Goal: Information Seeking & Learning: Learn about a topic

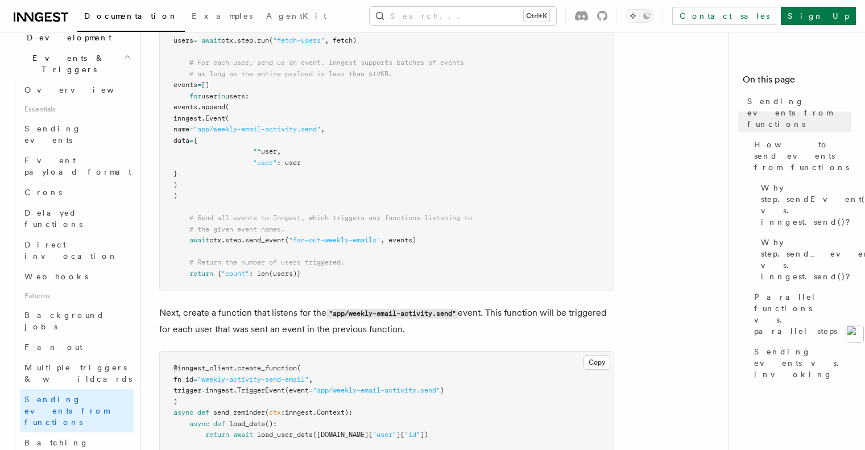
scroll to position [625, 0]
click at [68, 438] on span "Batching events" at bounding box center [56, 448] width 64 height 20
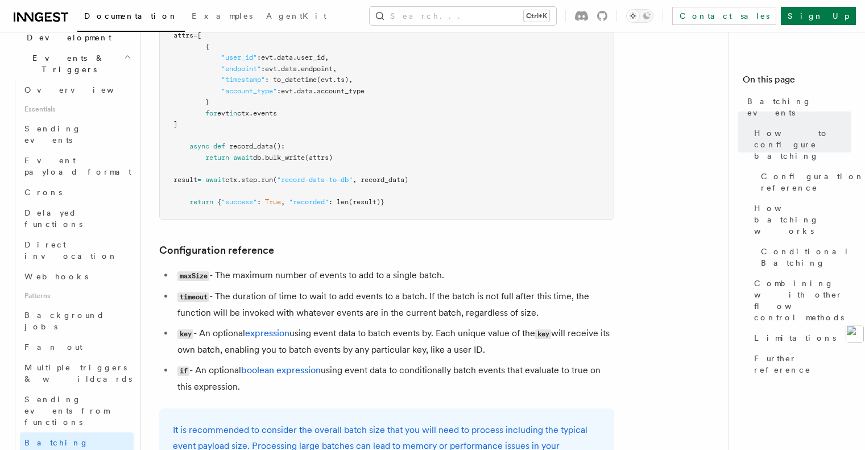
scroll to position [449, 0]
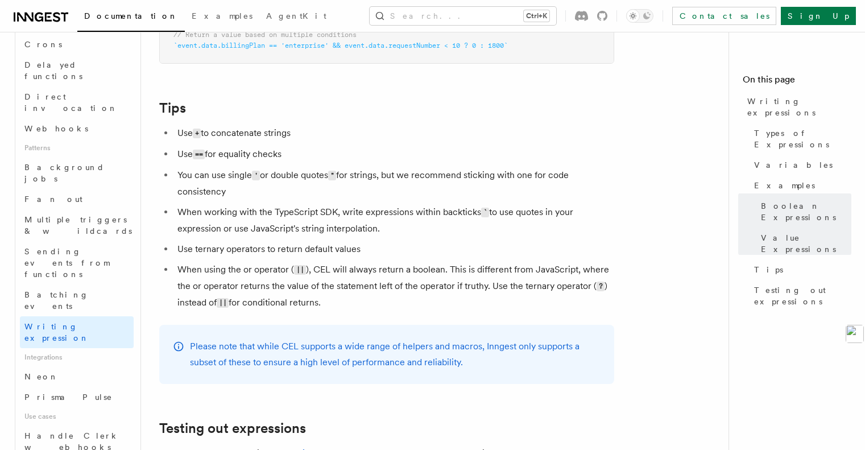
scroll to position [433, 0]
click at [84, 386] on link "Prisma Pulse" at bounding box center [77, 396] width 114 height 20
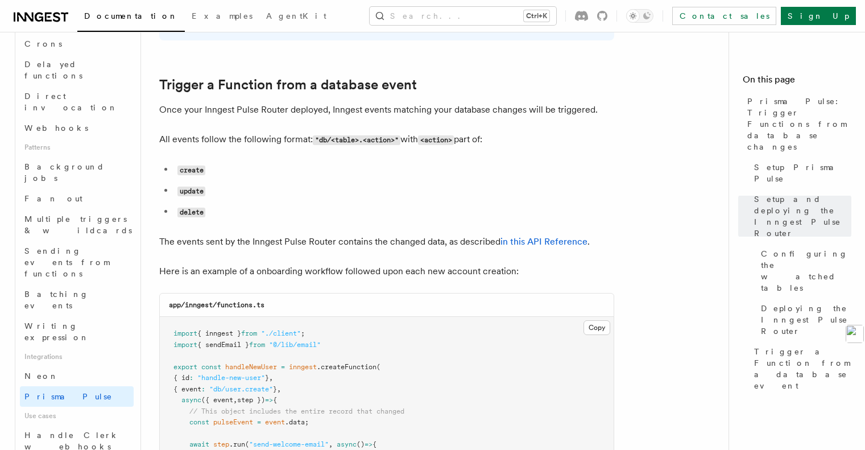
scroll to position [1314, 0]
click at [105, 429] on span "Handle Clerk webhooks" at bounding box center [78, 440] width 109 height 23
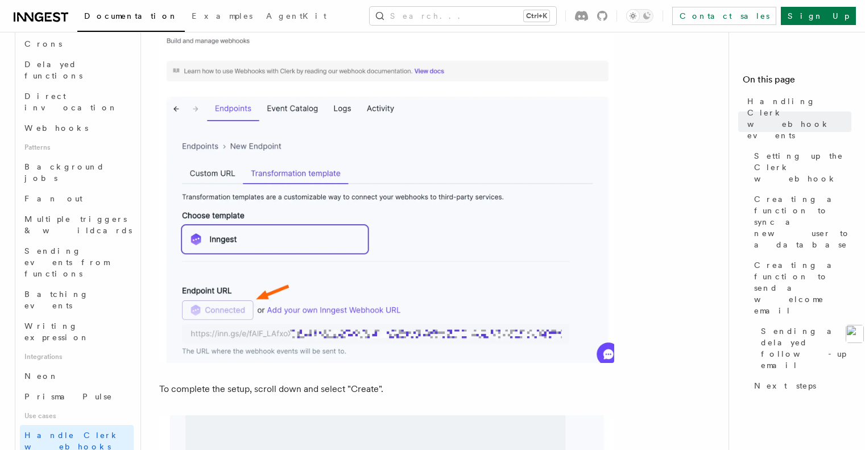
scroll to position [1742, 0]
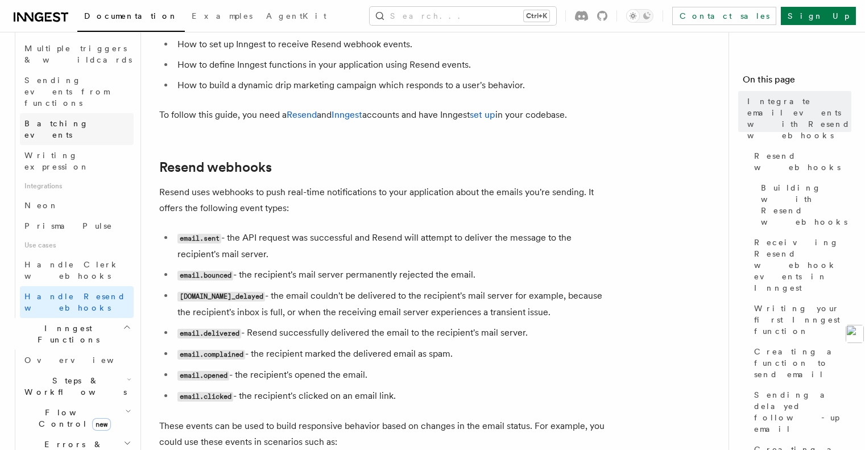
scroll to position [604, 0]
click at [72, 349] on link "Overview" at bounding box center [77, 359] width 114 height 20
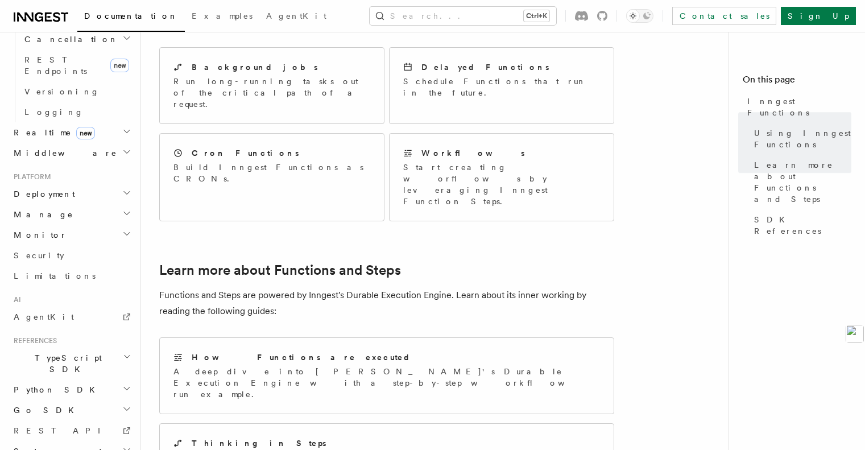
scroll to position [863, 0]
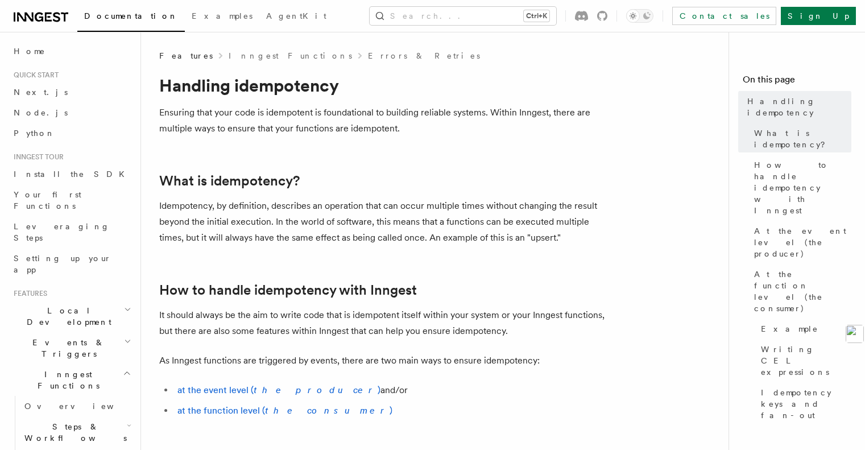
click at [388, 109] on p "Ensuring that your code is idempotent is foundational to building reliable syst…" at bounding box center [386, 121] width 455 height 32
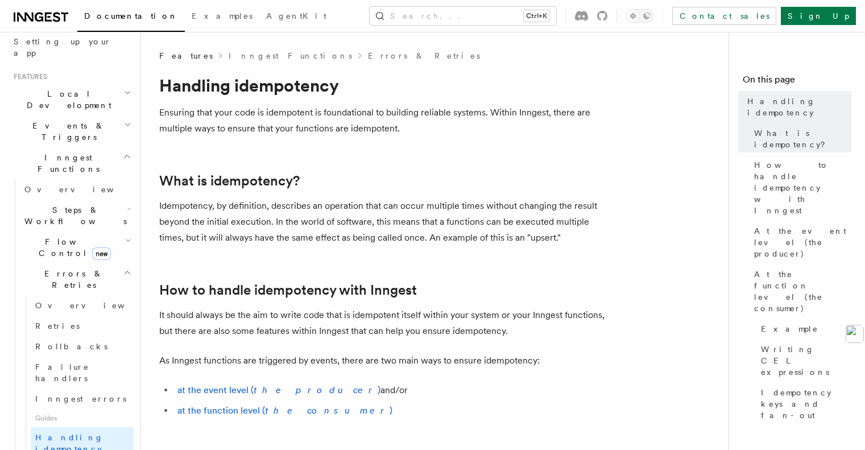
scroll to position [227, 0]
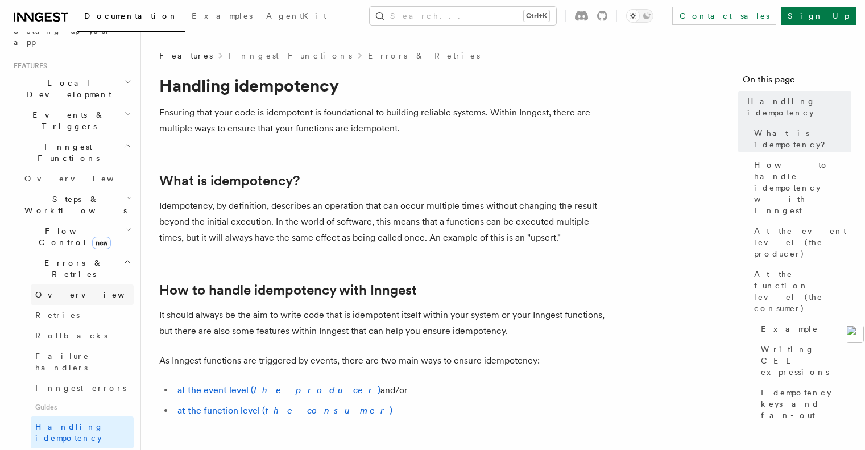
click at [76, 284] on link "Overview" at bounding box center [82, 294] width 103 height 20
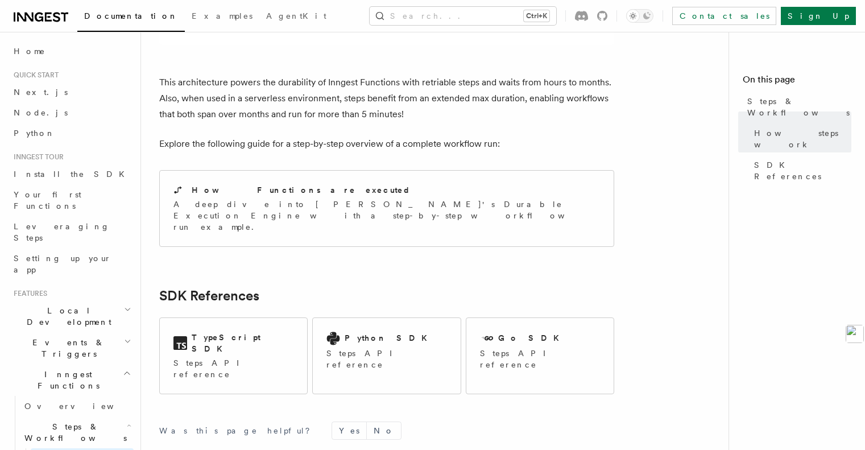
scroll to position [1099, 0]
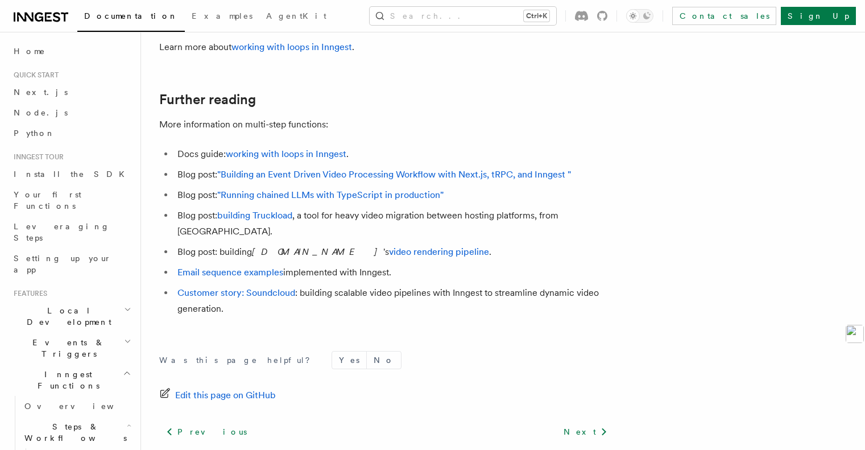
scroll to position [3064, 0]
click at [601, 421] on link "Next" at bounding box center [585, 431] width 57 height 20
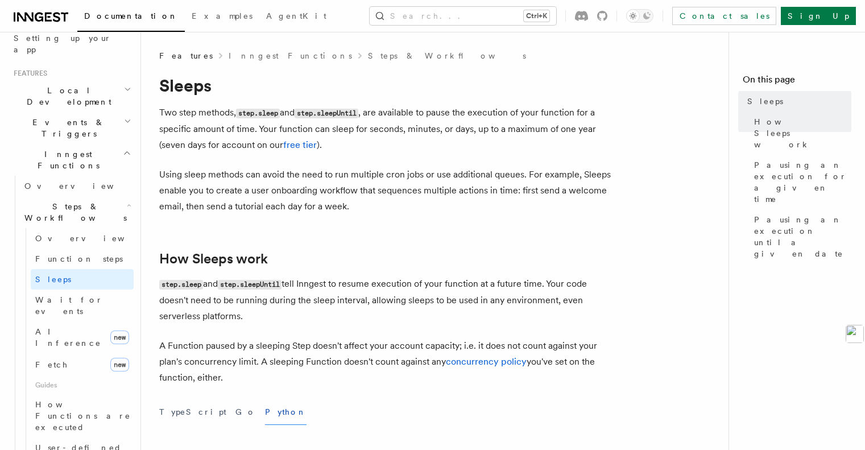
scroll to position [227, 0]
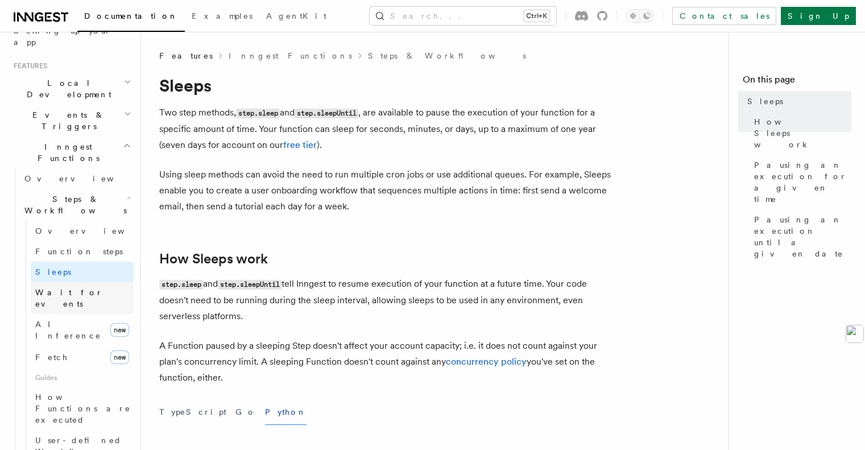
click at [69, 288] on span "Wait for events" at bounding box center [69, 298] width 68 height 20
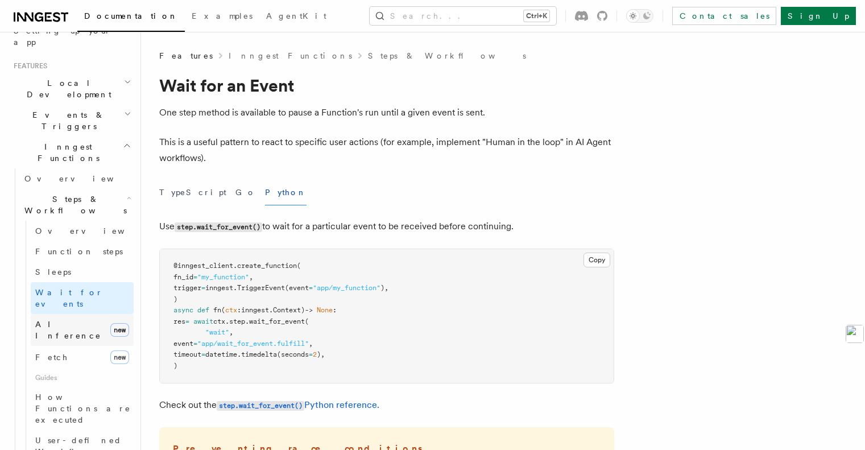
click at [67, 319] on span "AI Inference" at bounding box center [68, 329] width 66 height 20
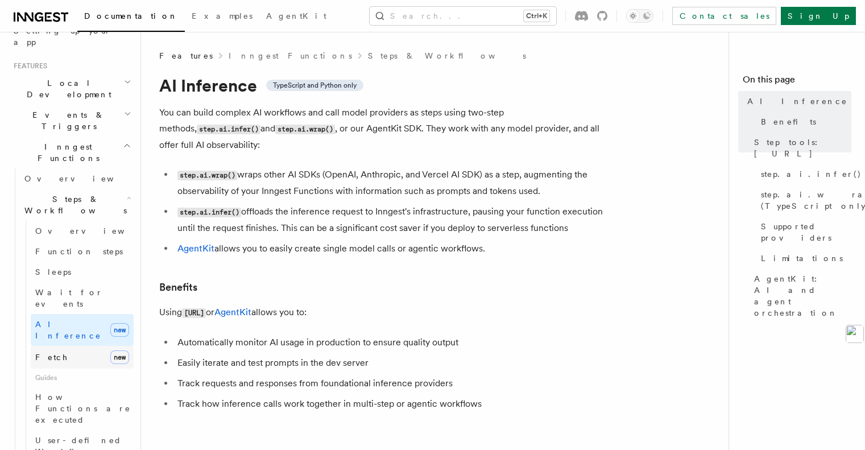
click at [74, 346] on link "Fetch new" at bounding box center [82, 357] width 103 height 23
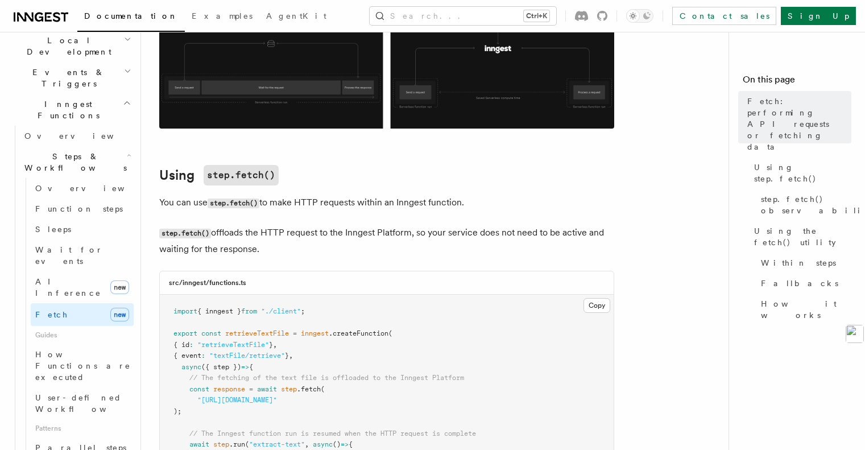
scroll to position [284, 0]
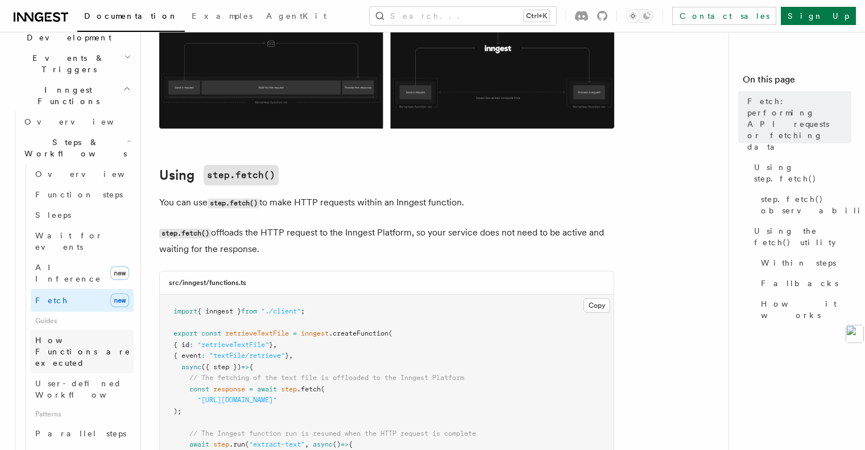
click at [84, 334] on span "How Functions are executed" at bounding box center [84, 351] width 98 height 34
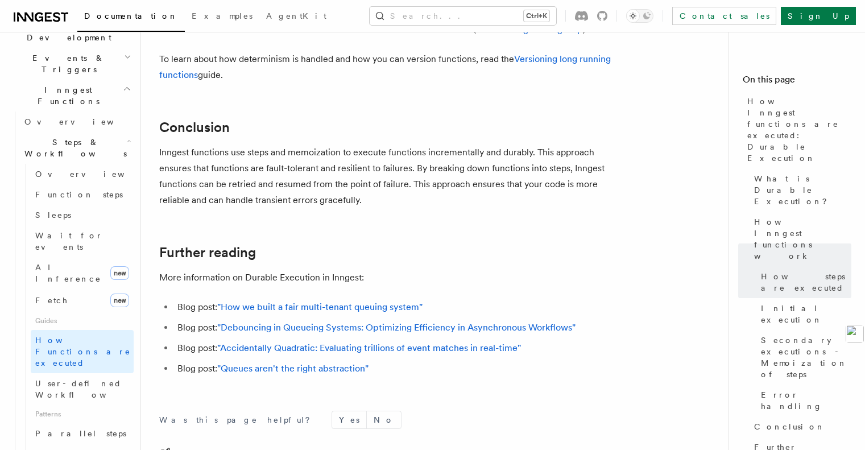
scroll to position [2217, 0]
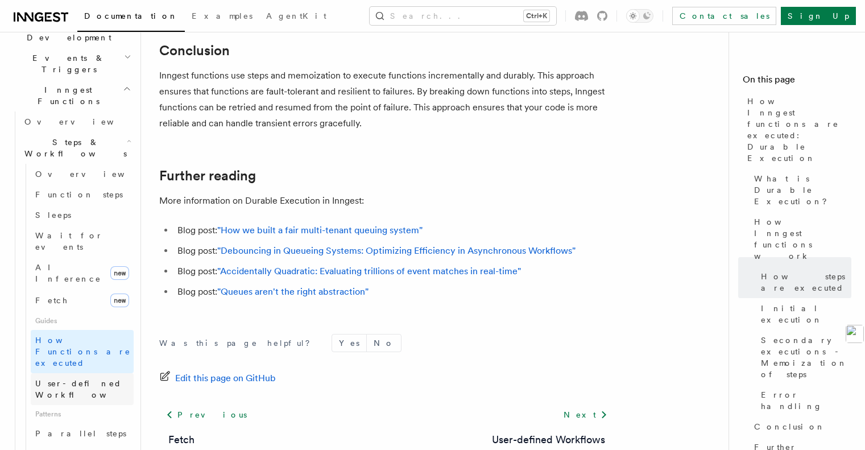
click at [113, 373] on link "User-defined Workflows" at bounding box center [82, 389] width 103 height 32
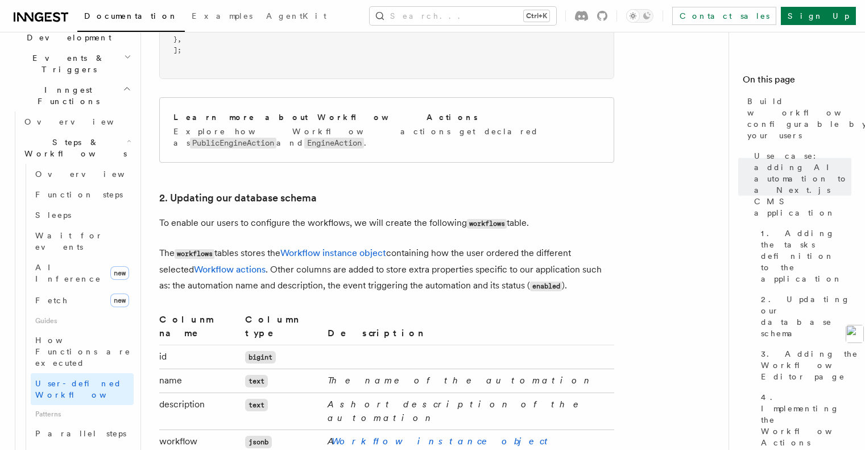
scroll to position [1819, 0]
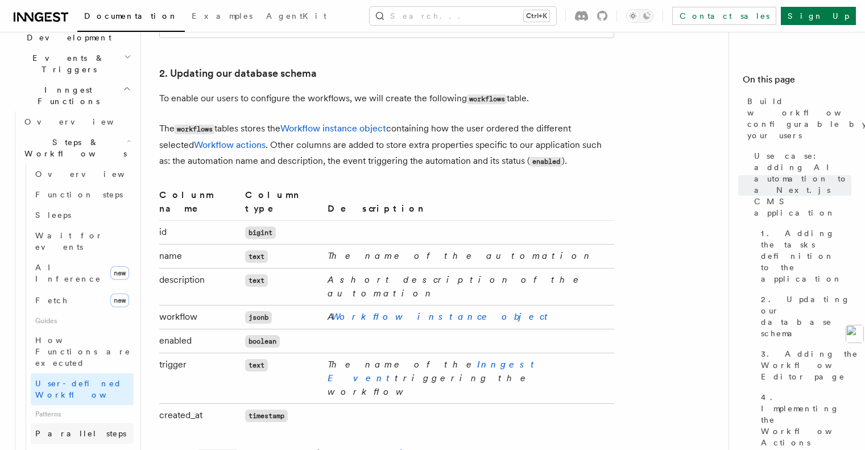
click at [69, 429] on span "Parallel steps" at bounding box center [80, 433] width 91 height 9
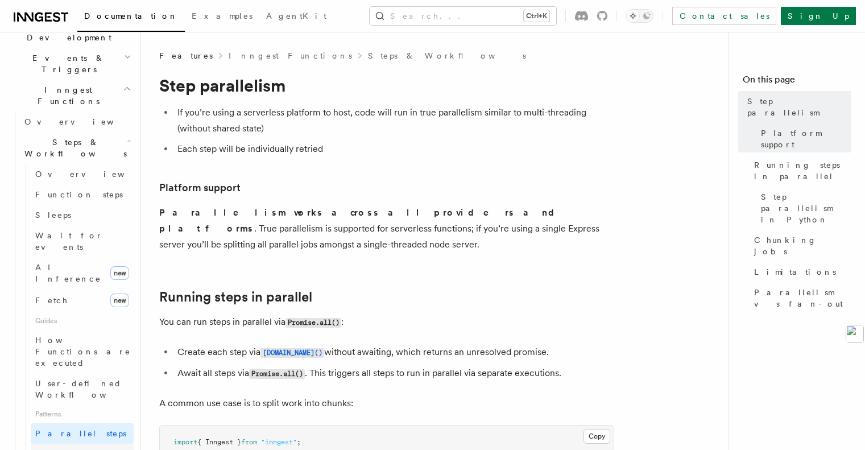
click at [84, 448] on span "Loops over steps" at bounding box center [84, 459] width 98 height 23
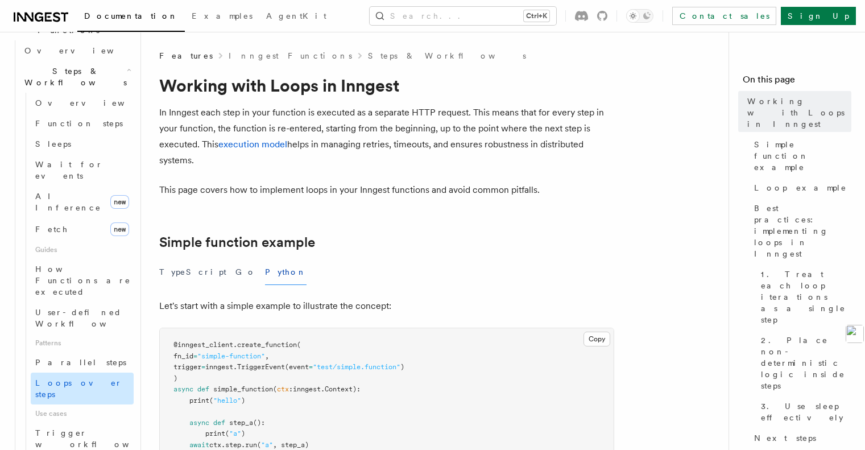
scroll to position [398, 0]
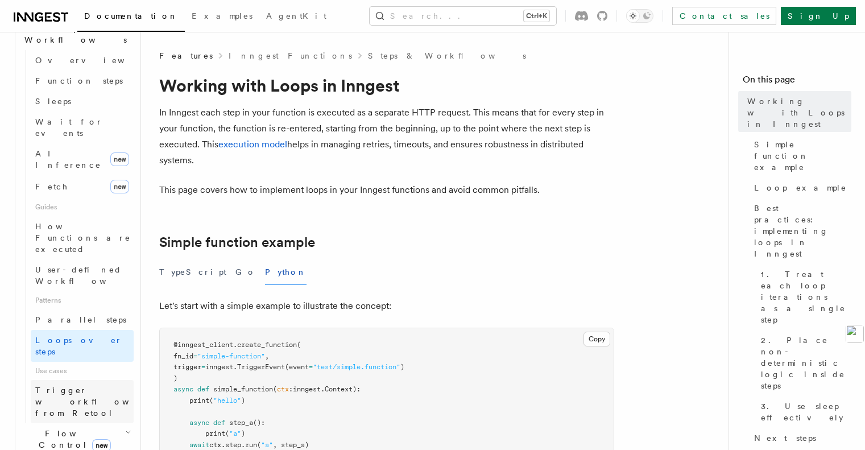
click at [92, 384] on span "Trigger workflows from Retool" at bounding box center [97, 401] width 125 height 34
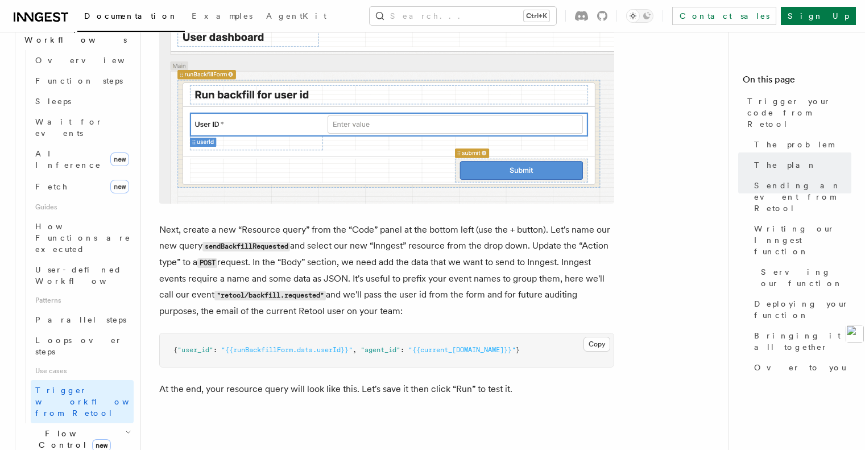
scroll to position [910, 0]
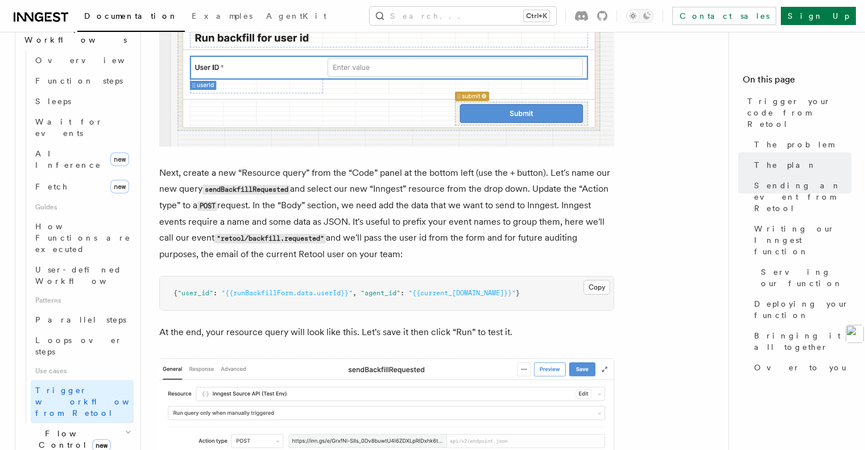
click at [110, 423] on h2 "Flow Control new" at bounding box center [77, 439] width 114 height 32
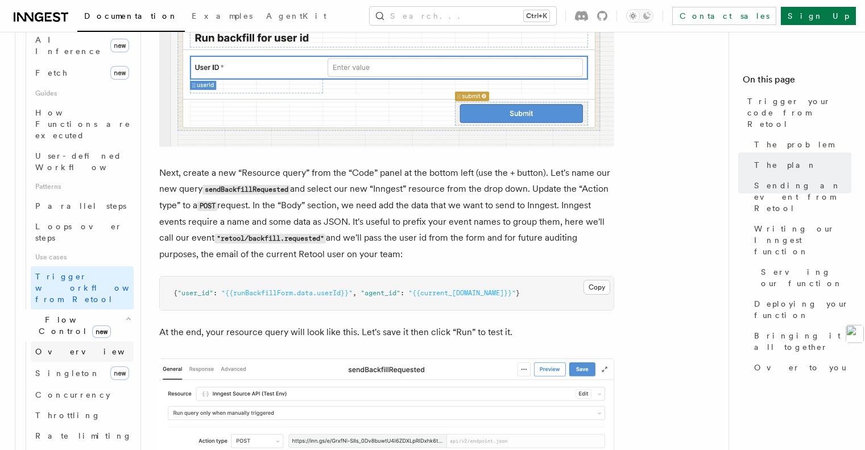
click at [51, 347] on span "Overview" at bounding box center [93, 351] width 117 height 9
click at [57, 368] on span "Singleton" at bounding box center [67, 372] width 65 height 9
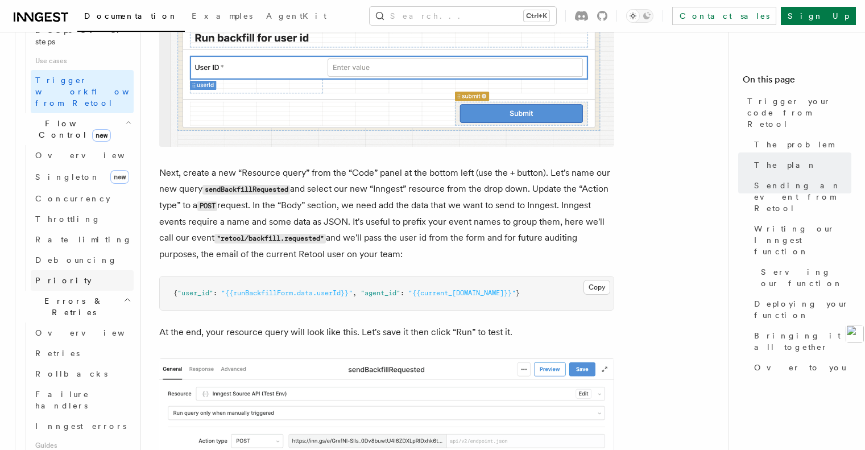
scroll to position [796, 0]
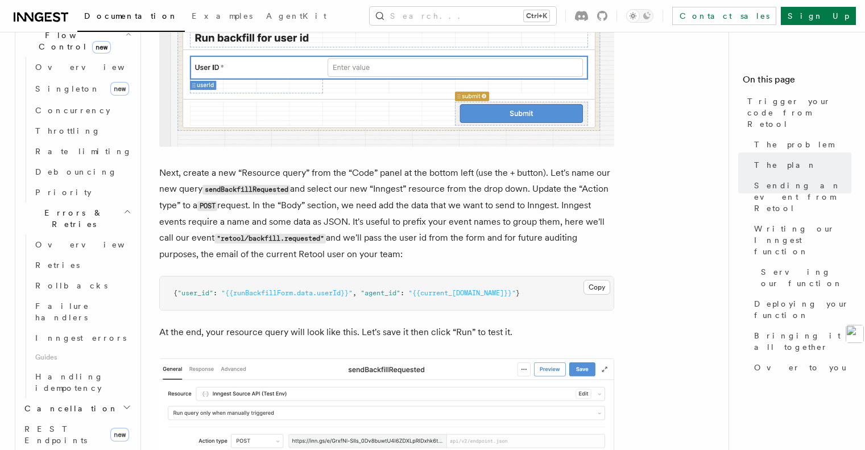
click at [72, 398] on h2 "Cancellation" at bounding box center [77, 408] width 114 height 20
click at [70, 418] on link "Overview" at bounding box center [82, 428] width 103 height 20
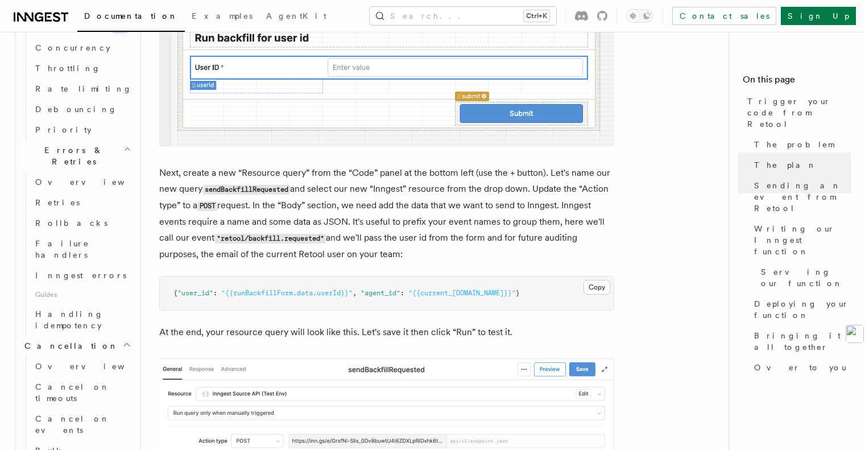
scroll to position [910, 0]
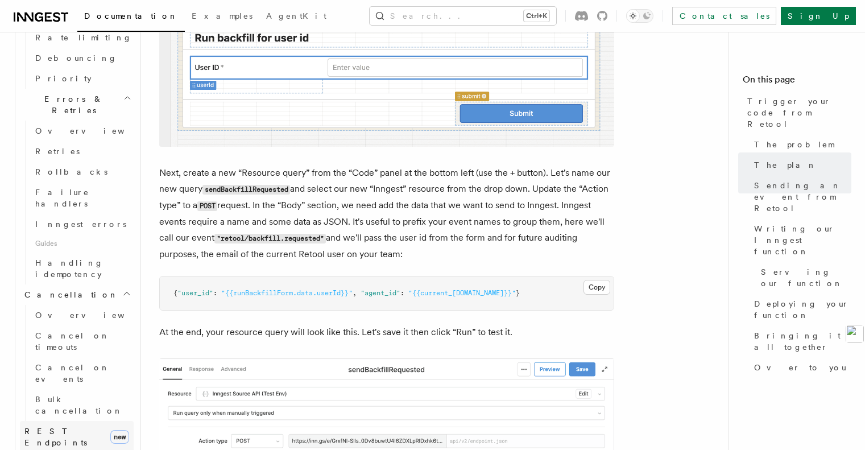
click at [81, 421] on link "REST Endpoints new" at bounding box center [77, 437] width 114 height 32
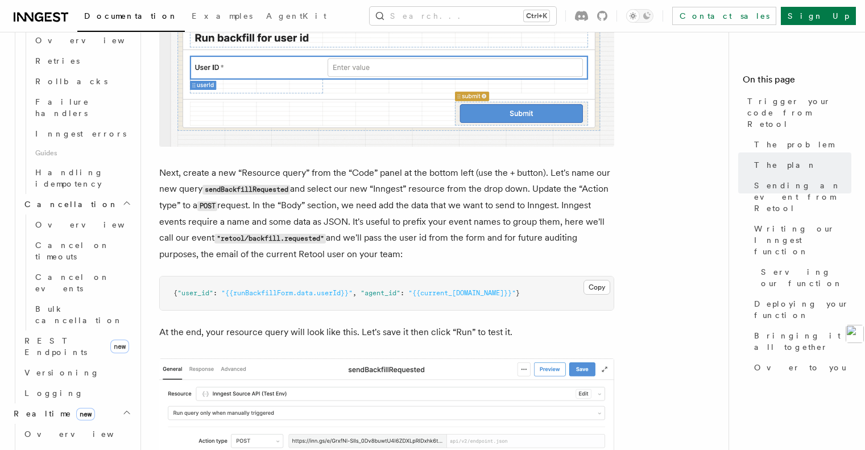
scroll to position [1023, 0]
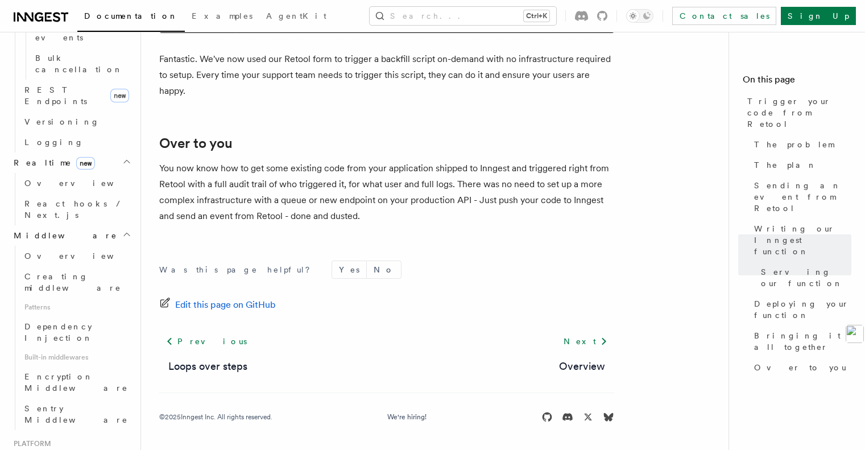
scroll to position [1137, 0]
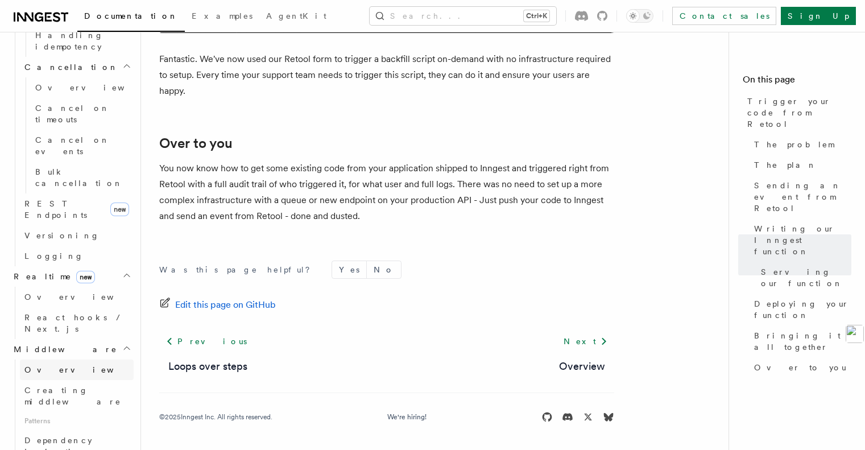
click at [53, 359] on link "Overview" at bounding box center [77, 369] width 114 height 20
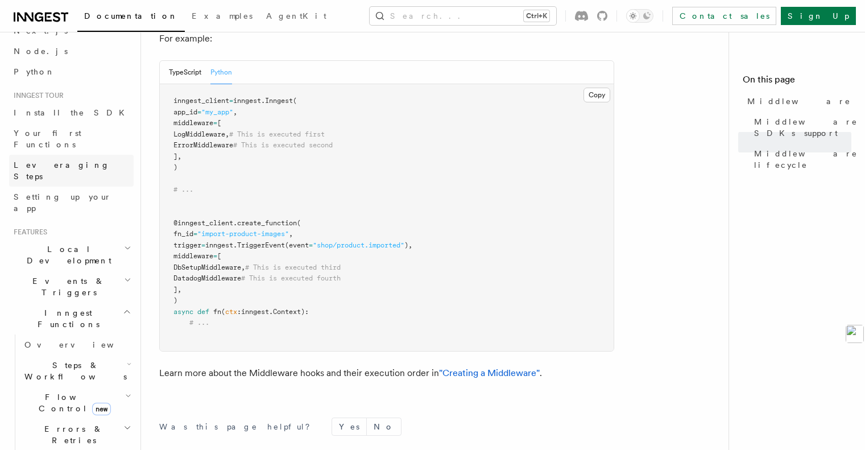
scroll to position [284, 0]
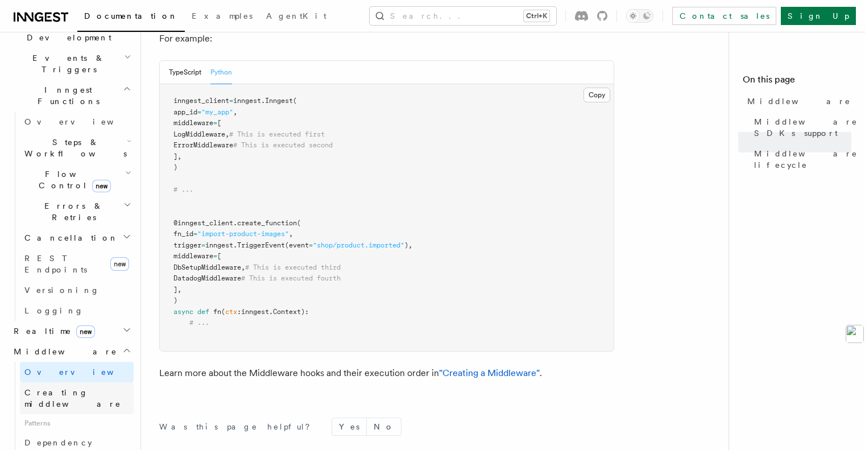
click at [68, 387] on span "Creating middleware" at bounding box center [78, 398] width 109 height 23
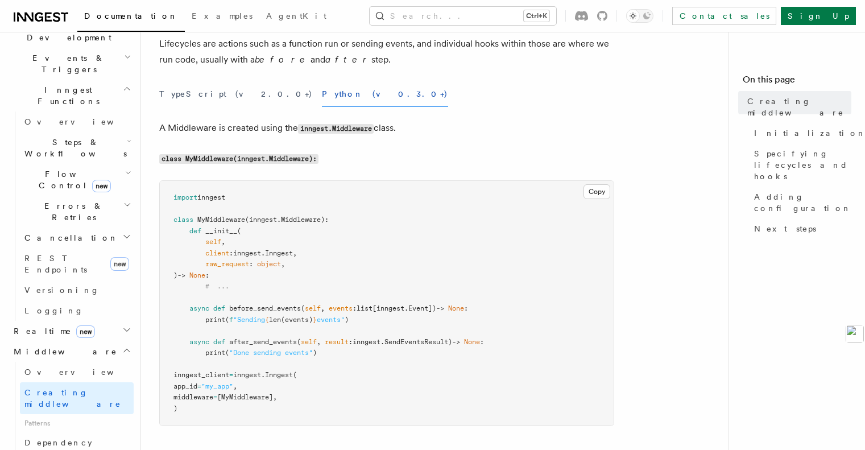
scroll to position [171, 0]
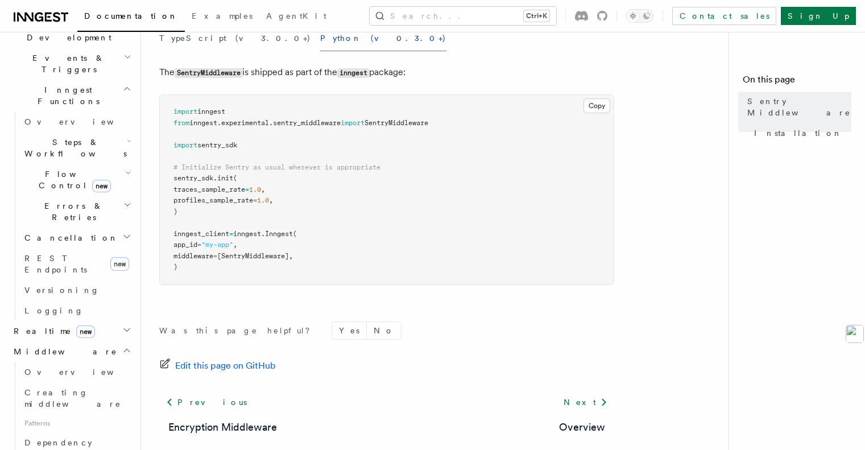
scroll to position [227, 0]
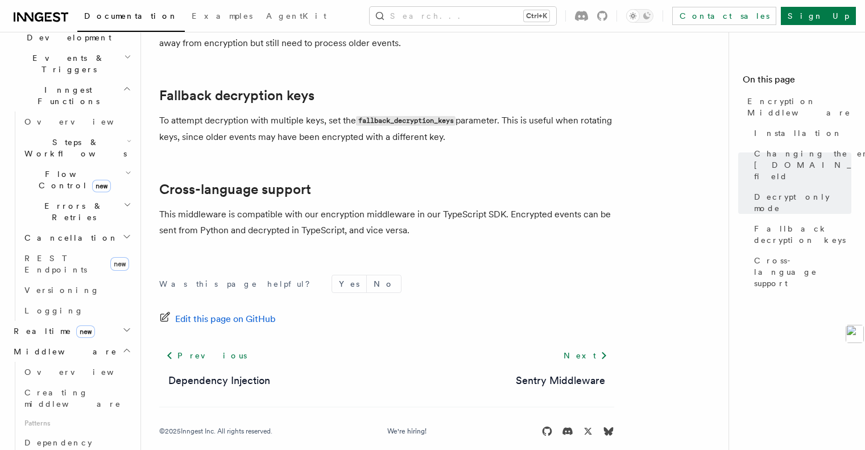
scroll to position [398, 0]
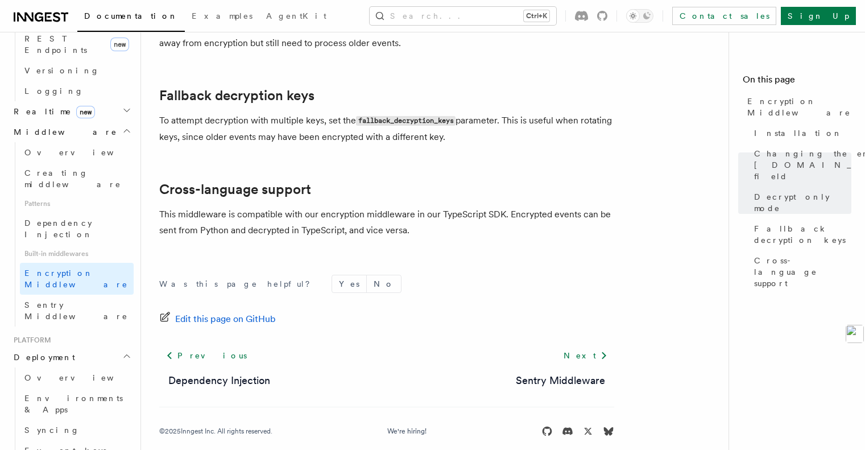
scroll to position [568, 0]
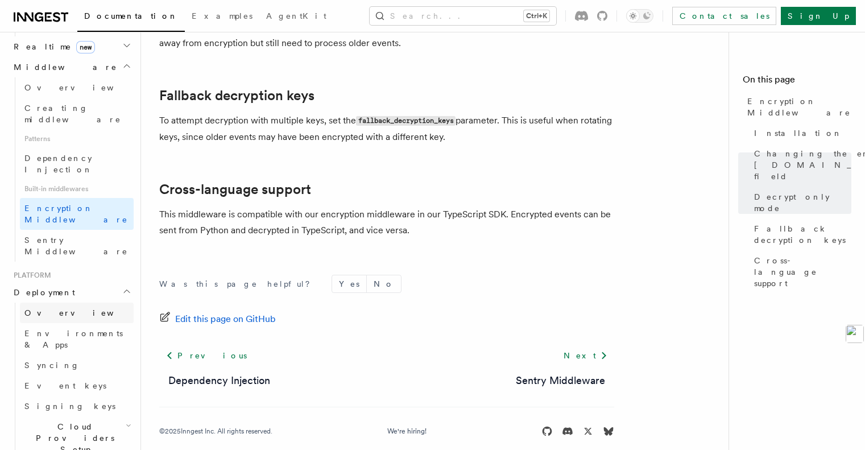
click at [64, 302] on link "Overview" at bounding box center [77, 312] width 114 height 20
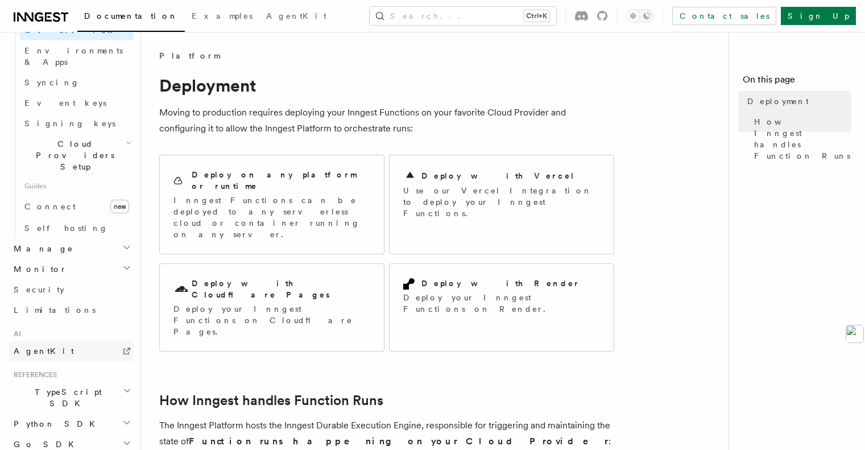
scroll to position [496, 0]
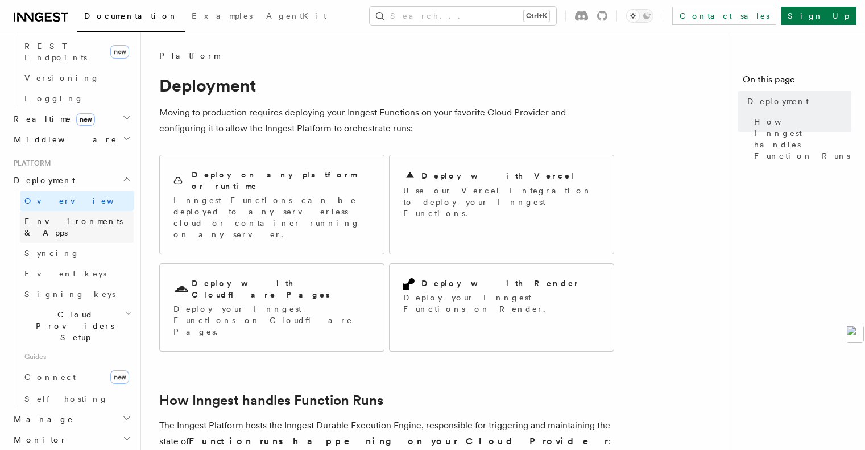
click at [67, 217] on span "Environments & Apps" at bounding box center [73, 227] width 98 height 20
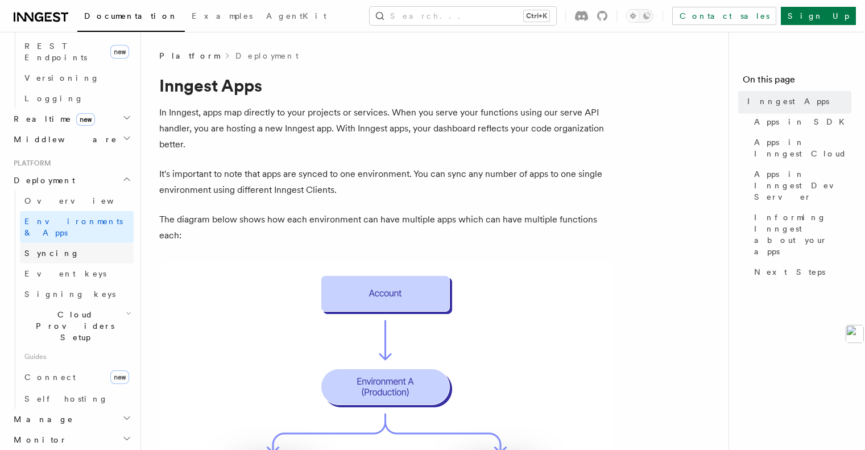
click at [63, 243] on link "Syncing" at bounding box center [77, 253] width 114 height 20
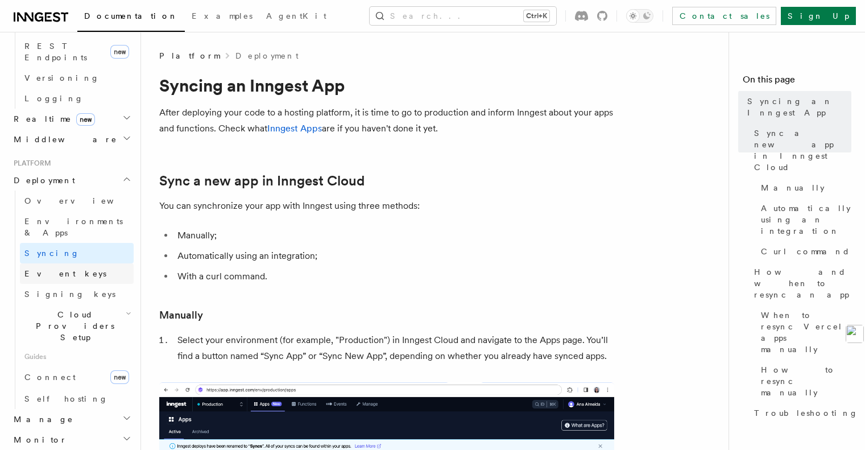
click at [61, 269] on span "Event keys" at bounding box center [65, 273] width 82 height 9
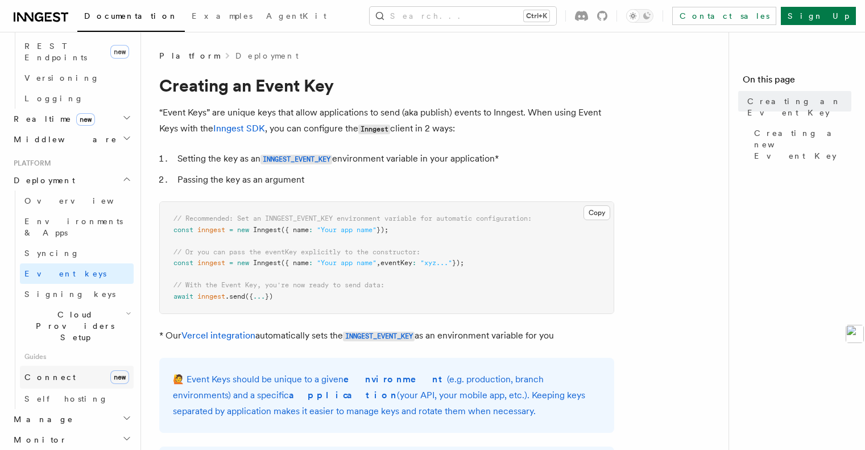
click at [57, 366] on link "Connect new" at bounding box center [77, 377] width 114 height 23
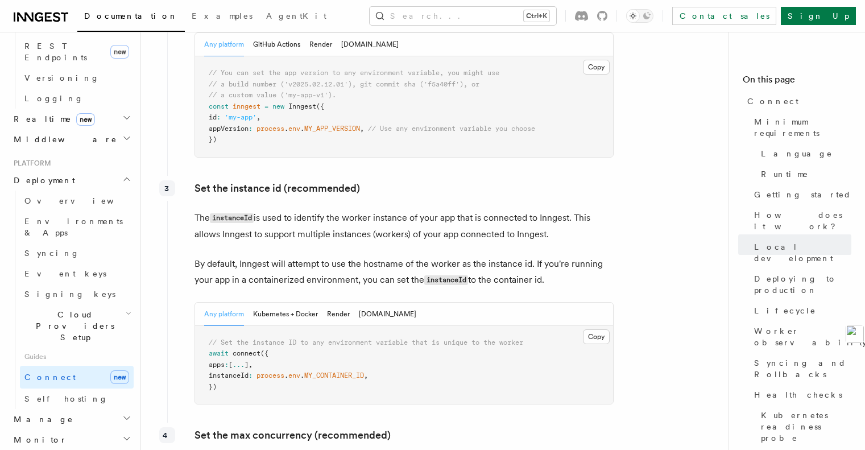
scroll to position [1762, 0]
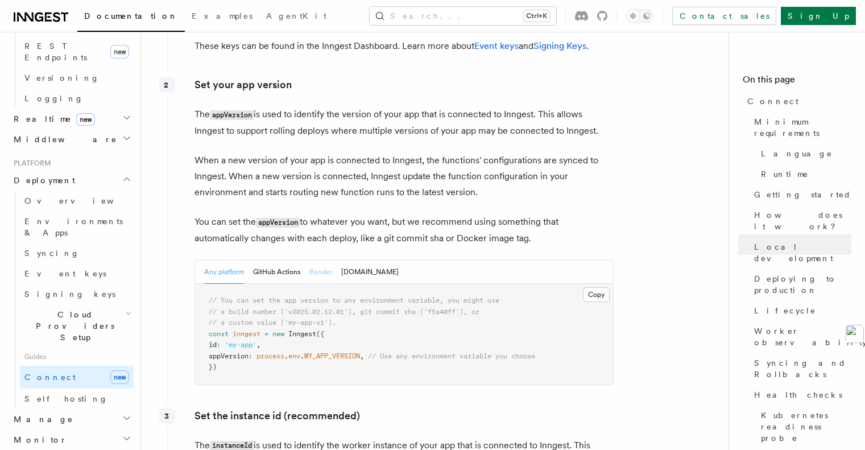
click at [321, 260] on button "Render" at bounding box center [320, 271] width 23 height 23
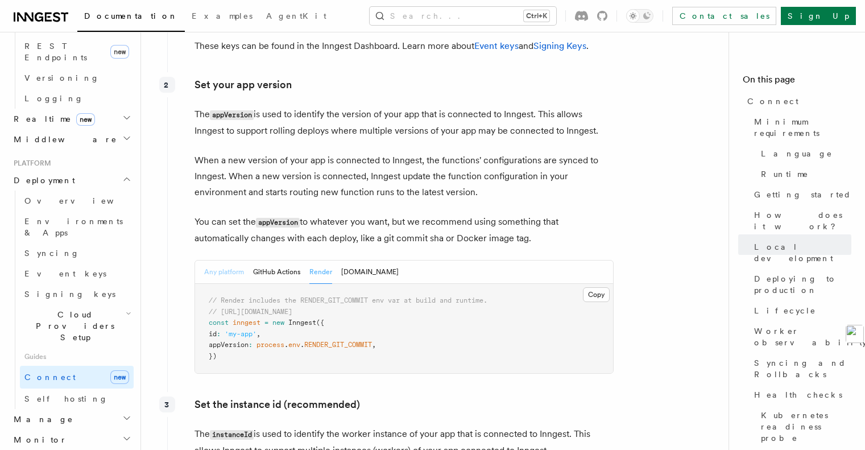
click at [230, 260] on button "Any platform" at bounding box center [224, 271] width 40 height 23
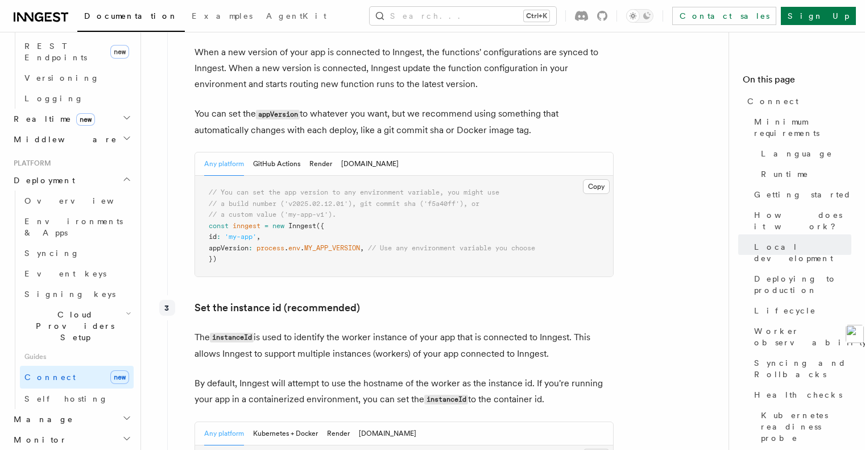
scroll to position [1990, 0]
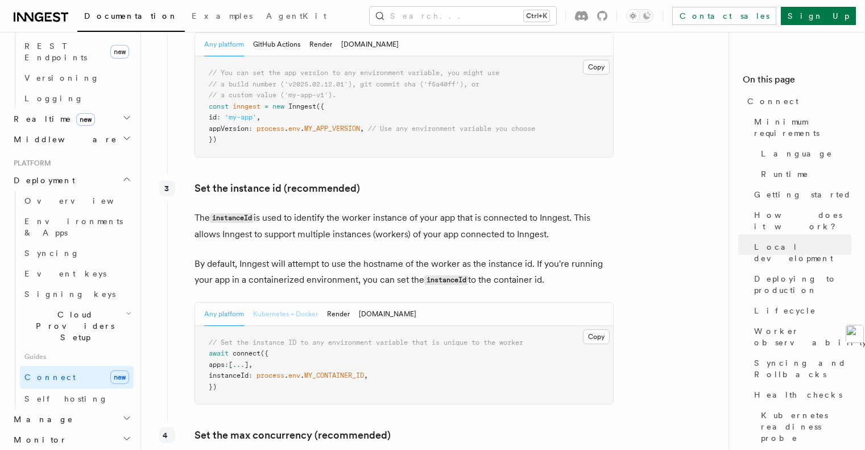
click at [298, 302] on button "Kubernetes + Docker" at bounding box center [285, 313] width 65 height 23
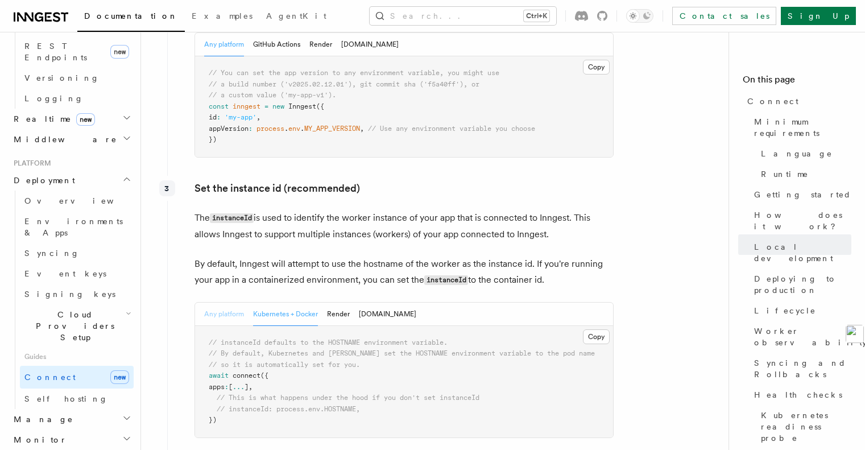
click at [235, 302] on button "Any platform" at bounding box center [224, 313] width 40 height 23
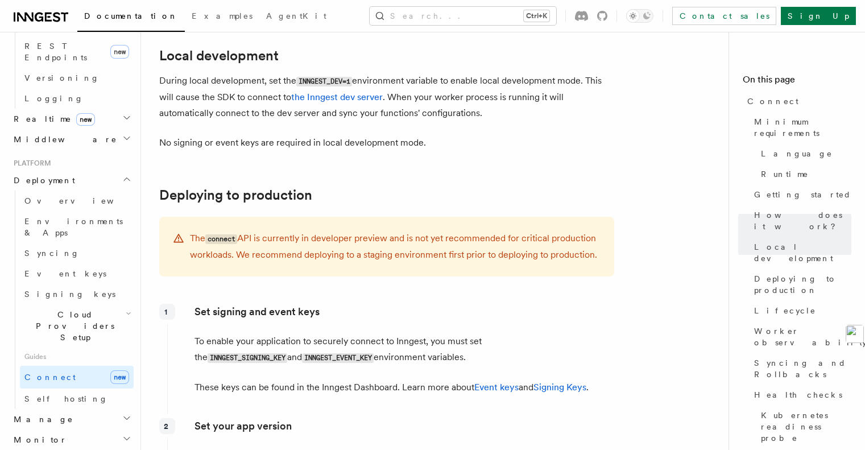
scroll to position [1649, 0]
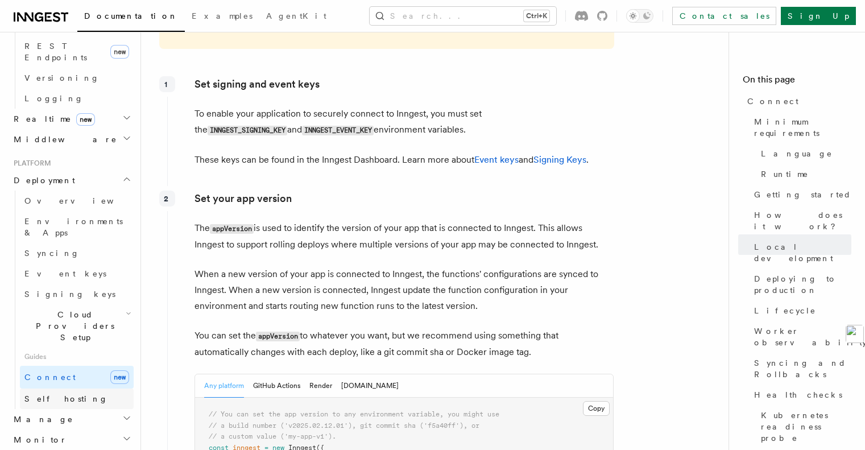
click at [108, 388] on link "Self hosting" at bounding box center [77, 398] width 114 height 20
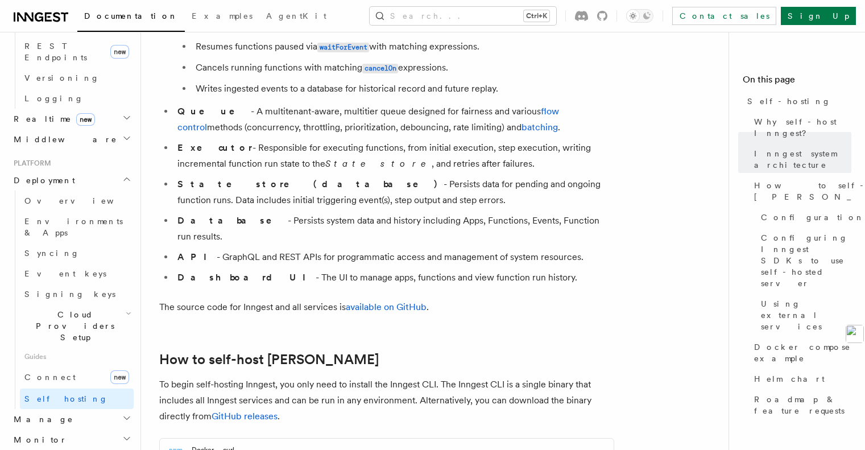
scroll to position [796, 0]
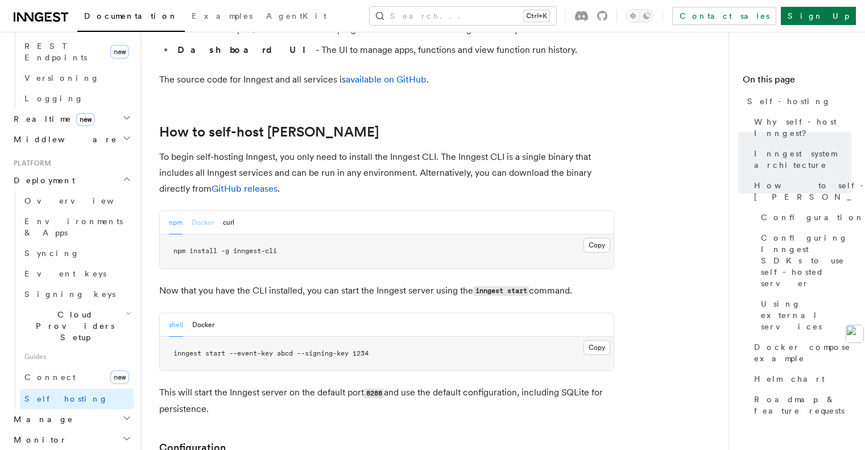
click at [199, 211] on button "Docker" at bounding box center [203, 222] width 22 height 23
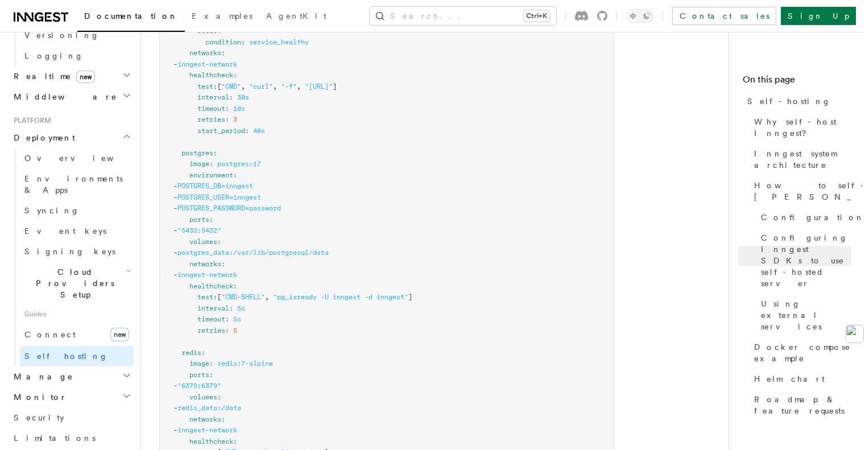
scroll to position [553, 0]
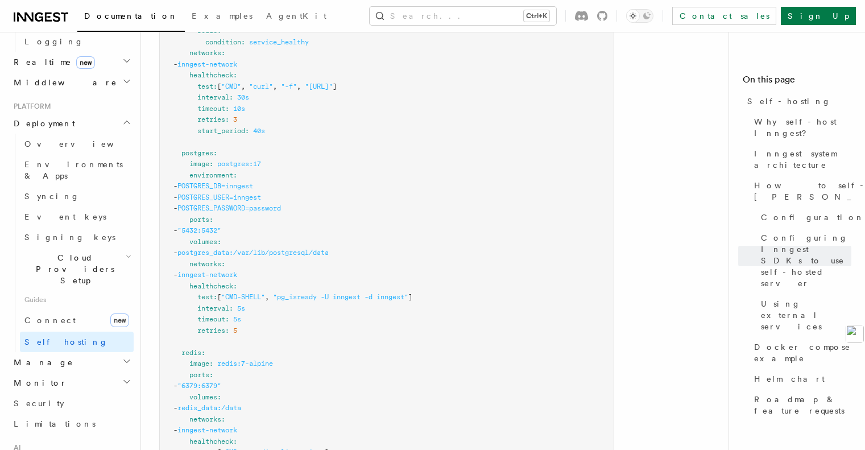
click at [73, 352] on h2 "Manage" at bounding box center [71, 362] width 124 height 20
click at [73, 378] on span "Environments" at bounding box center [73, 382] width 98 height 9
click at [67, 372] on link "Environments" at bounding box center [77, 382] width 114 height 20
click at [61, 393] on link "Apps" at bounding box center [77, 403] width 114 height 20
click at [86, 413] on link "Function Replay" at bounding box center [77, 429] width 114 height 32
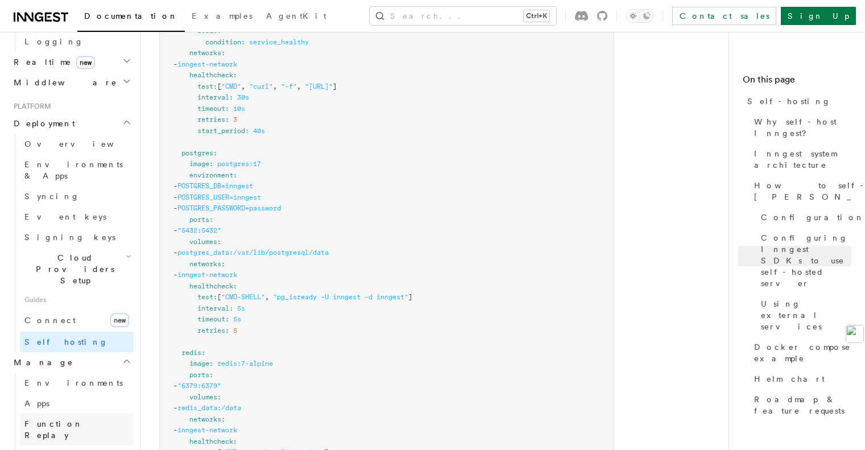
scroll to position [667, 0]
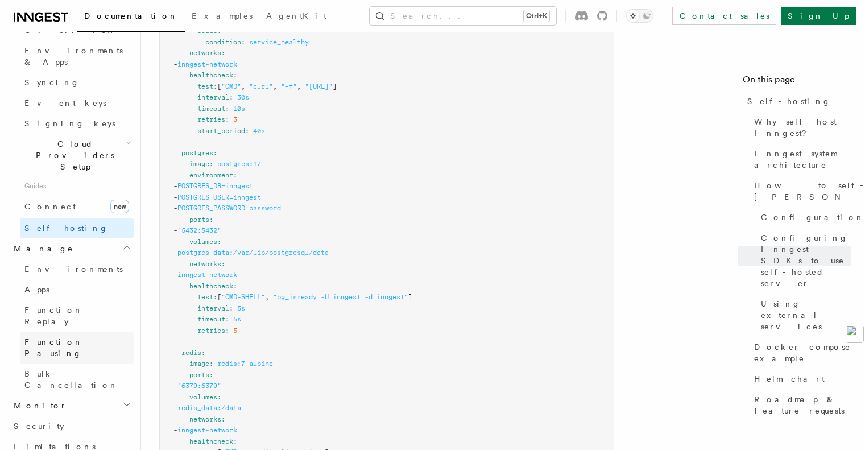
click at [83, 337] on span "Function Pausing" at bounding box center [53, 347] width 59 height 20
click at [82, 395] on h2 "Monitor" at bounding box center [71, 405] width 124 height 20
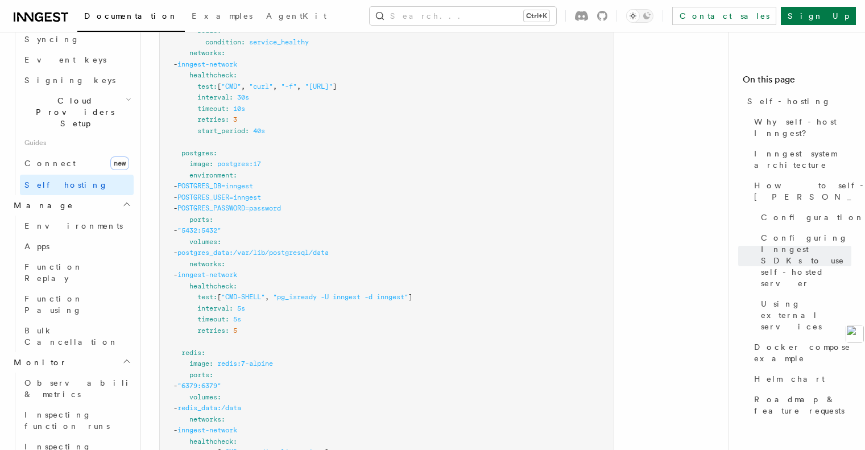
scroll to position [724, 0]
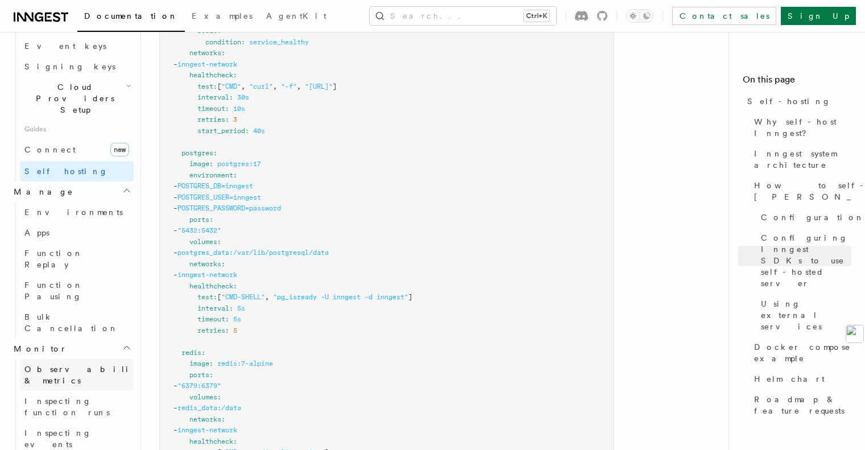
click at [93, 364] on span "Observability & metrics" at bounding box center [82, 374] width 117 height 20
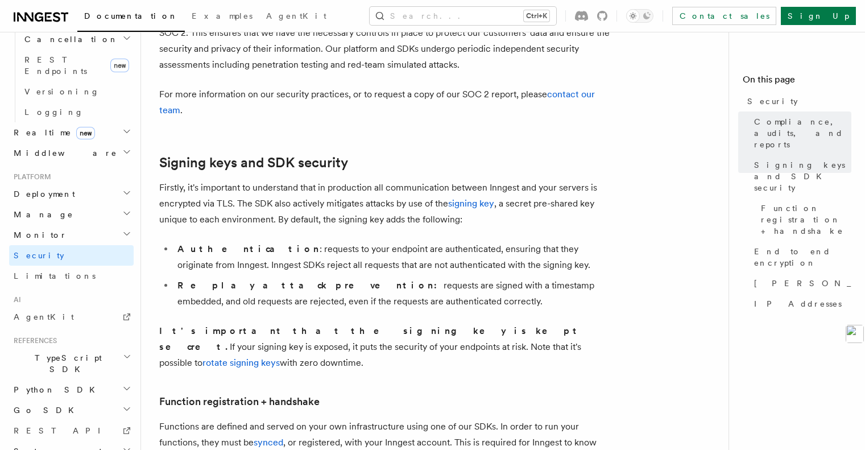
scroll to position [258, 0]
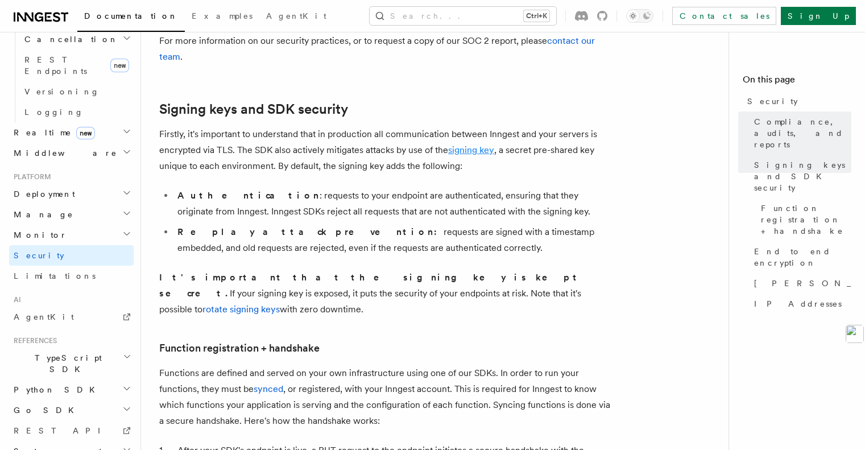
click at [459, 148] on link "signing key" at bounding box center [471, 149] width 46 height 11
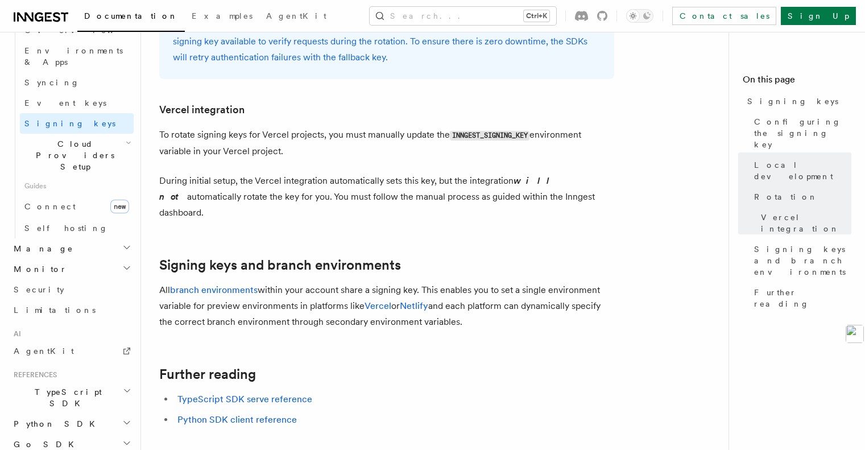
scroll to position [1137, 0]
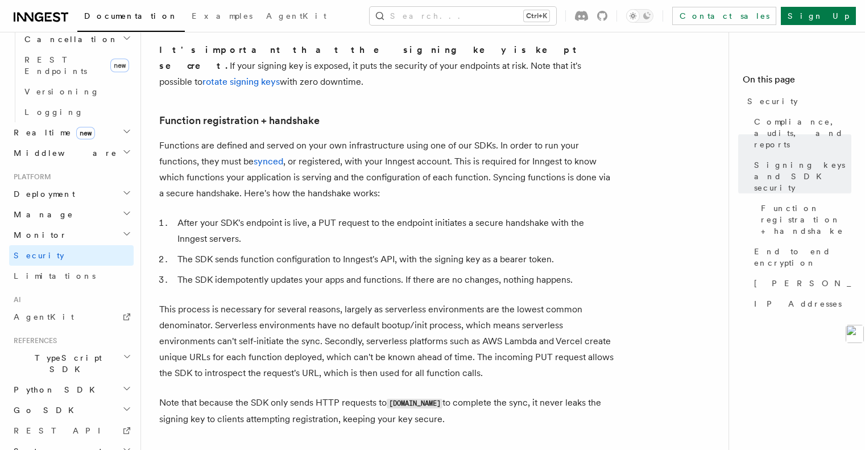
scroll to position [770, 0]
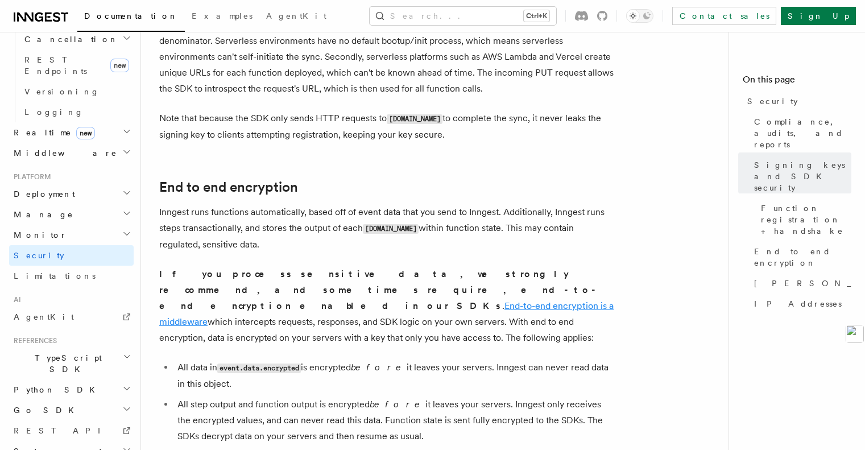
click at [326, 300] on link "End-to-end encryption is a middleware" at bounding box center [386, 313] width 454 height 27
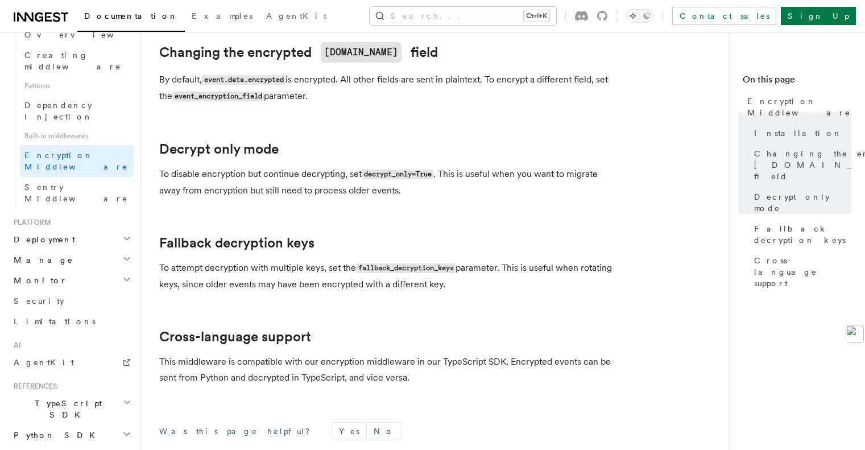
scroll to position [625, 0]
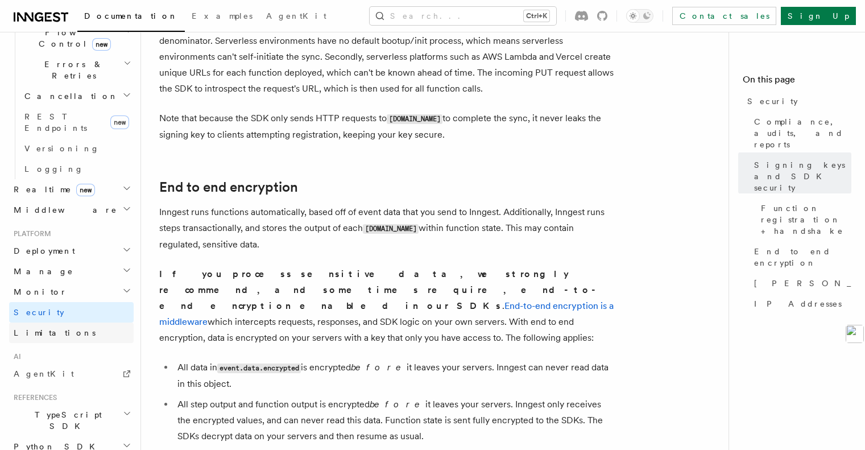
scroll to position [369, 0]
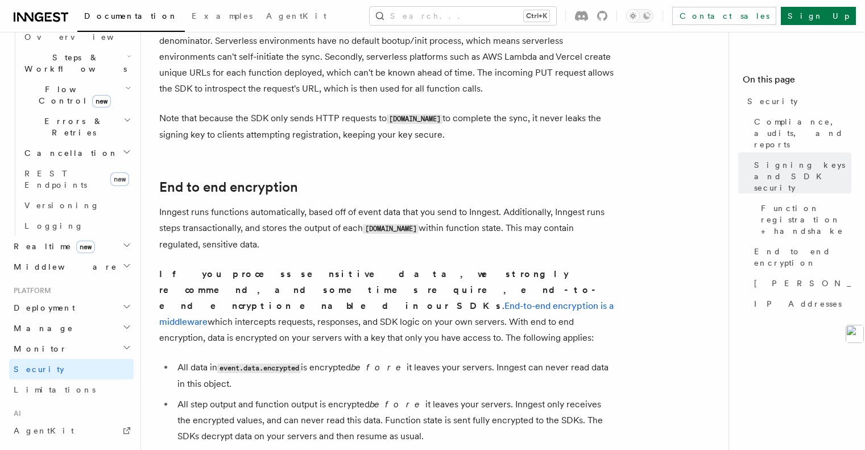
click at [104, 318] on h2 "Manage" at bounding box center [71, 328] width 124 height 20
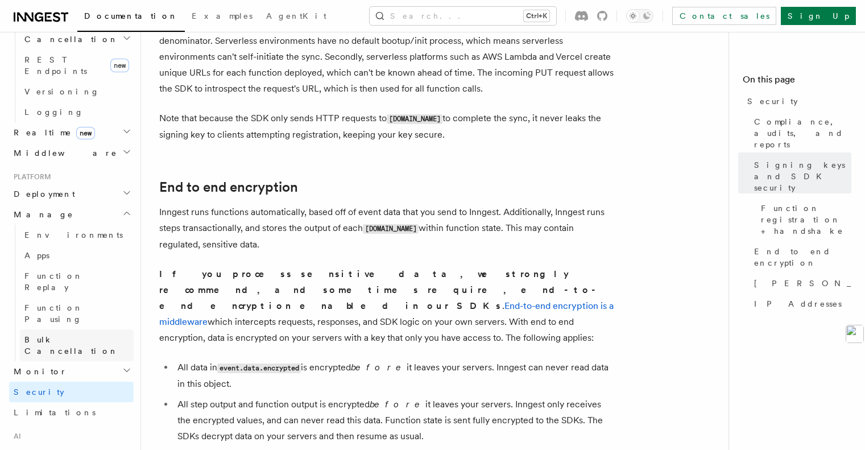
click at [89, 329] on link "Bulk Cancellation" at bounding box center [77, 345] width 114 height 32
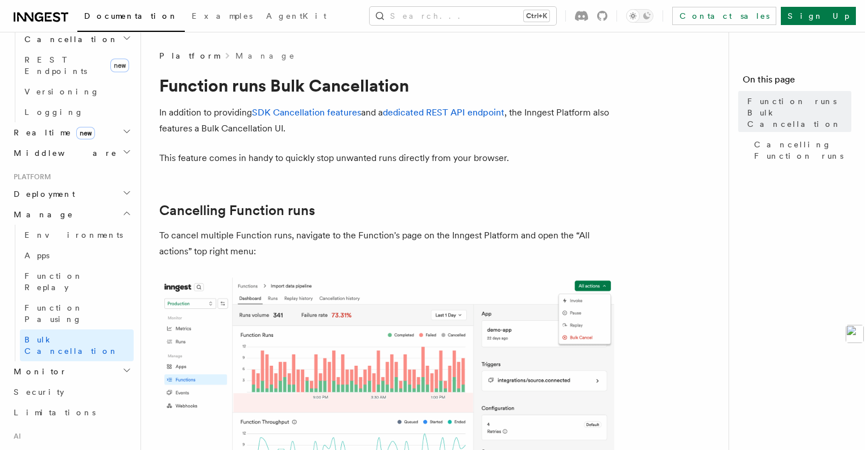
click at [122, 188] on icon "button" at bounding box center [126, 192] width 9 height 9
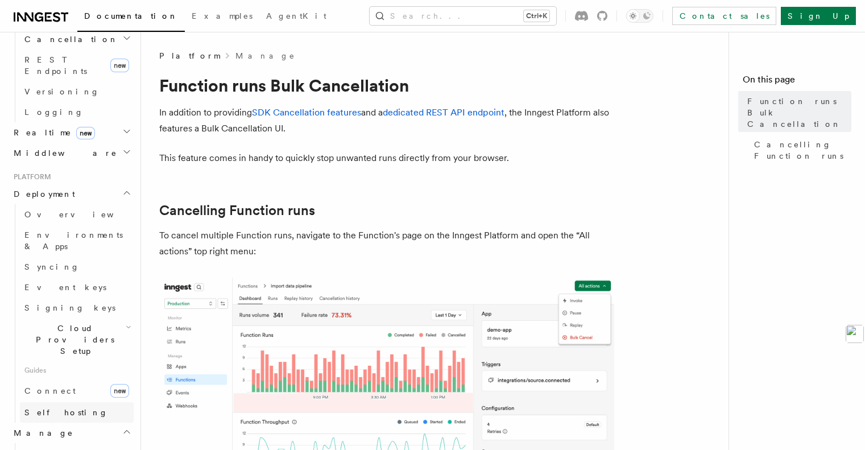
click at [63, 408] on span "Self hosting" at bounding box center [66, 412] width 84 height 9
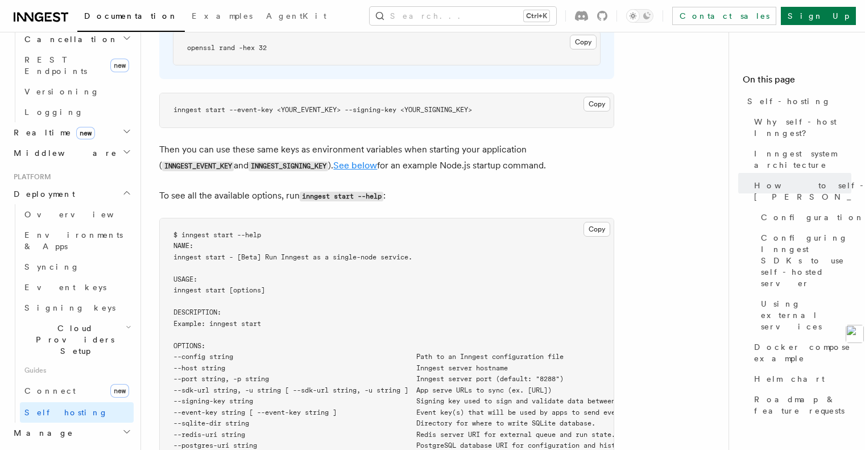
click at [333, 160] on link "See below" at bounding box center [355, 165] width 44 height 11
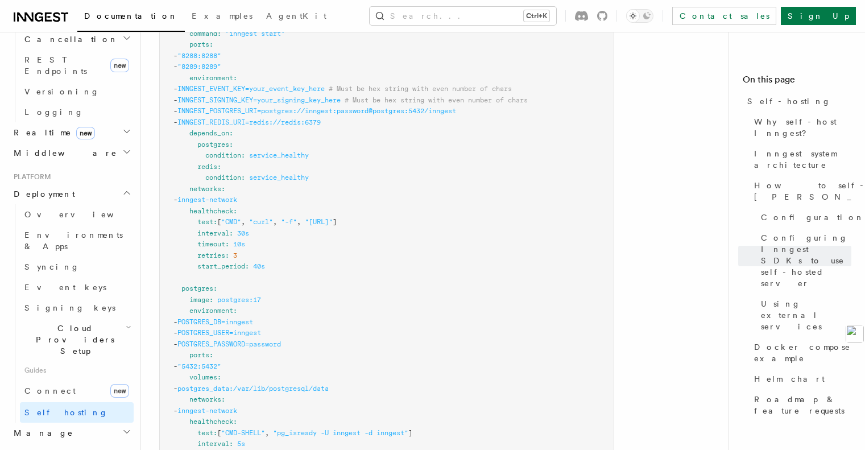
scroll to position [3075, 0]
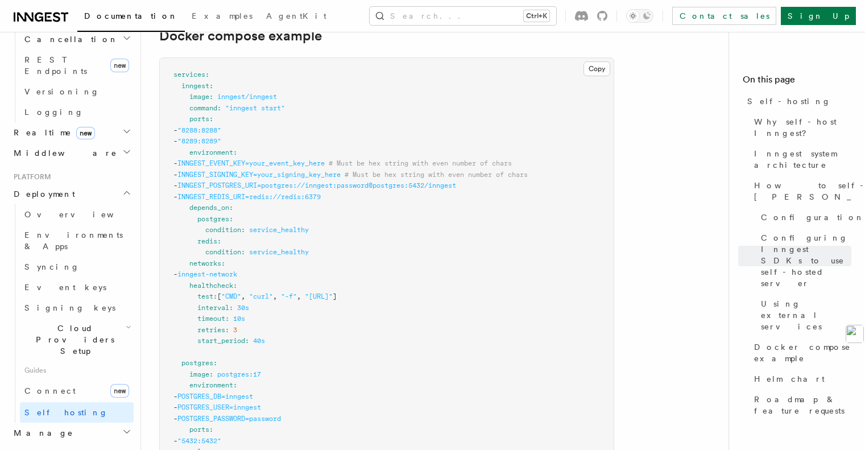
click at [289, 250] on pre "services : inngest : image : inngest/inngest command : "inngest start" ports : …" at bounding box center [387, 435] width 454 height 754
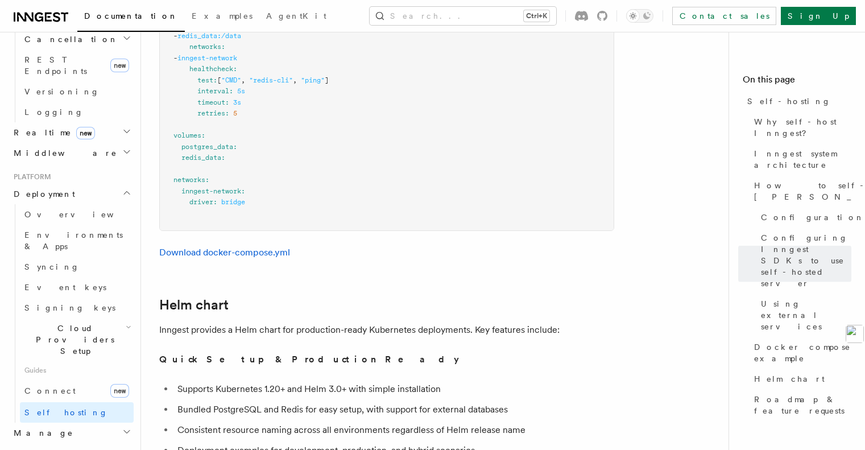
scroll to position [3700, 0]
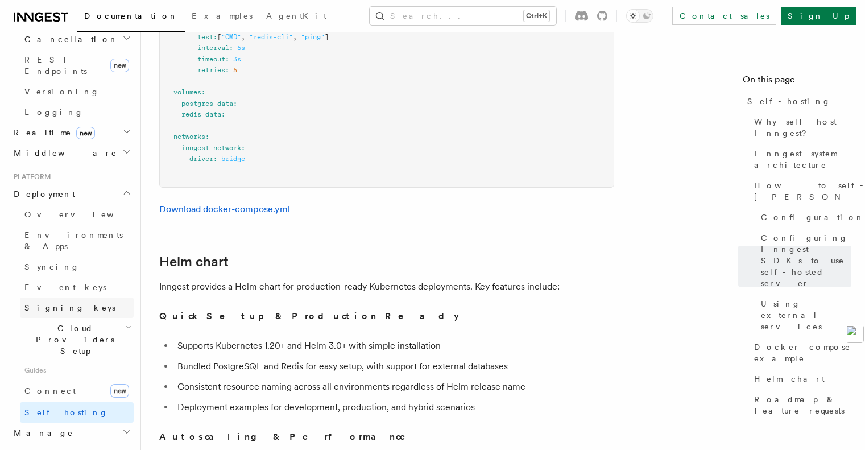
click at [60, 303] on span "Signing keys" at bounding box center [69, 307] width 91 height 9
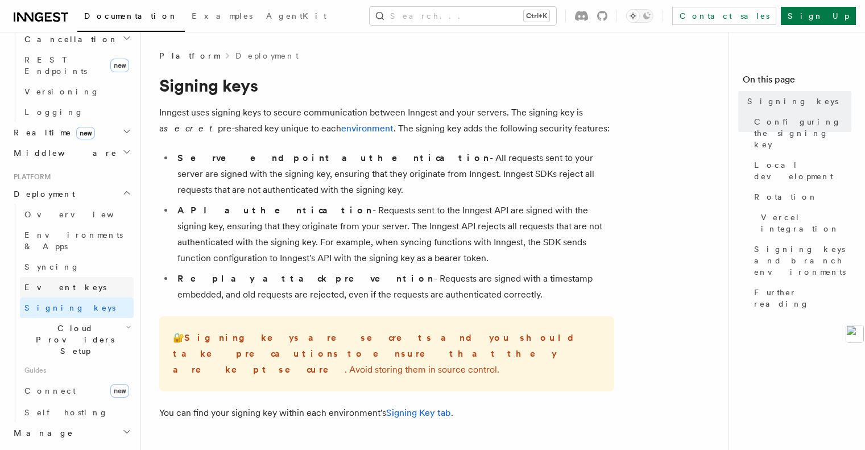
click at [59, 283] on span "Event keys" at bounding box center [65, 287] width 82 height 9
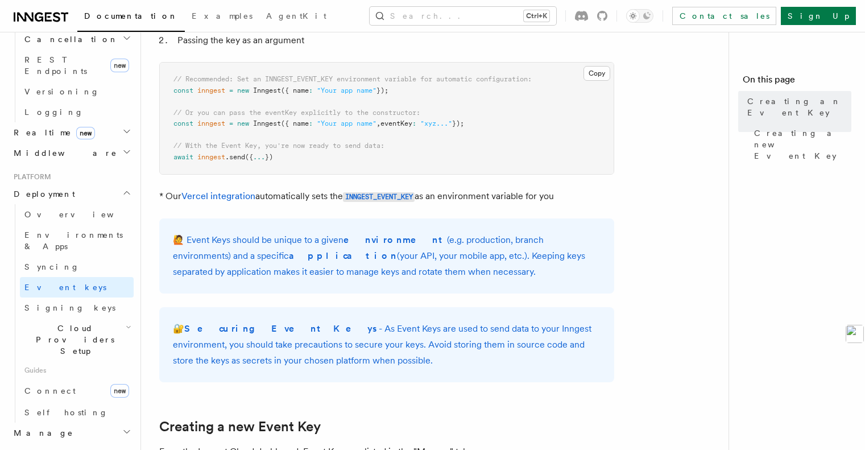
scroll to position [114, 0]
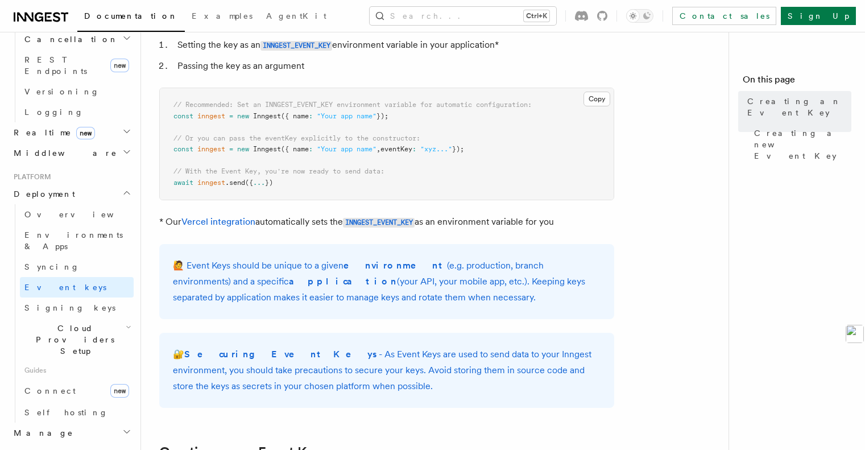
click at [41, 188] on span "Deployment" at bounding box center [42, 193] width 66 height 11
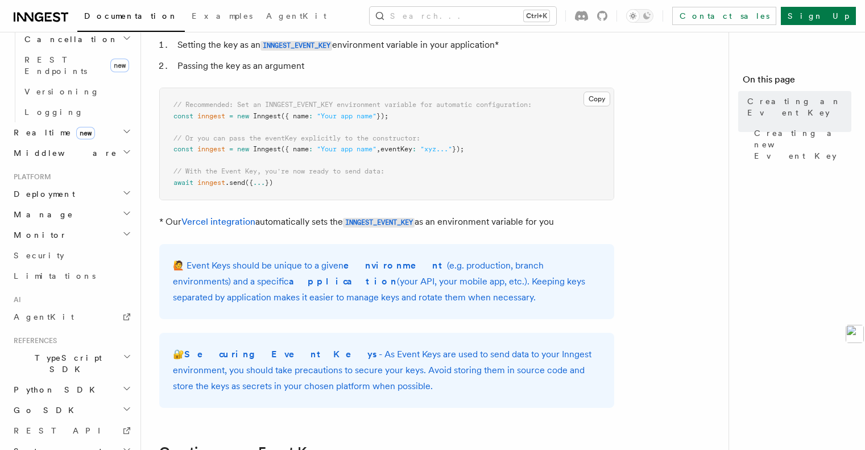
click at [41, 188] on span "Deployment" at bounding box center [42, 193] width 66 height 11
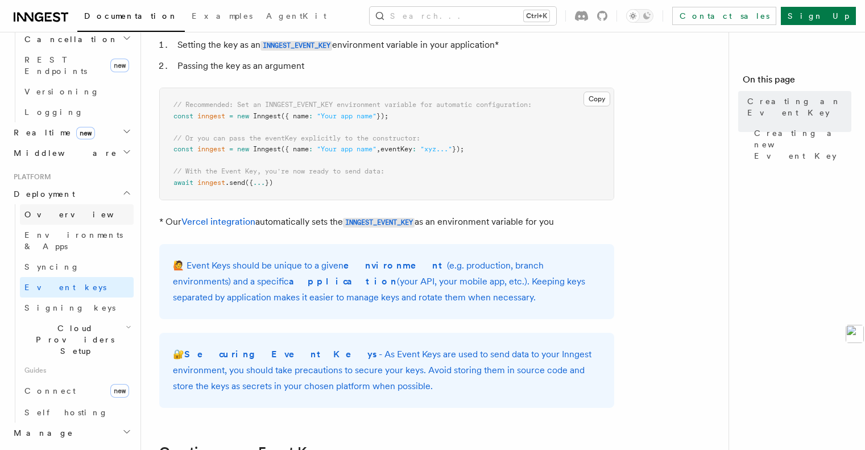
click at [42, 209] on span "Overview" at bounding box center [82, 214] width 117 height 11
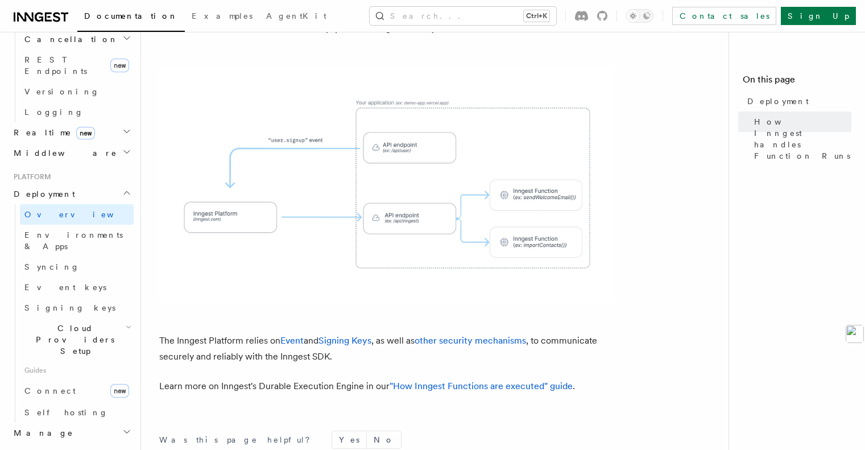
scroll to position [455, 0]
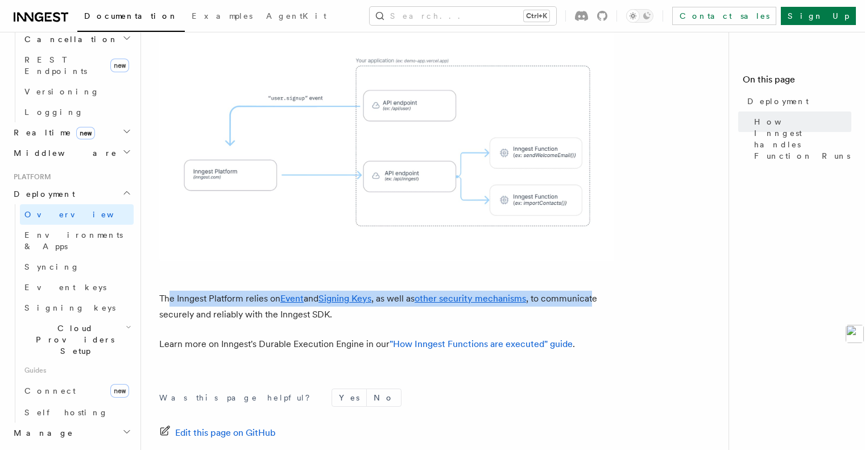
drag, startPoint x: 168, startPoint y: 239, endPoint x: 599, endPoint y: 232, distance: 430.4
click at [599, 290] on p "The Inngest Platform relies on Event and Signing Keys , as well as other securi…" at bounding box center [386, 306] width 455 height 32
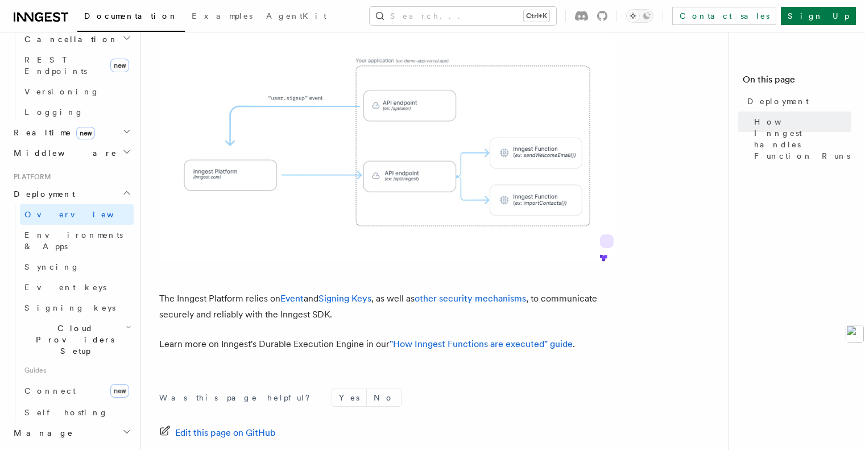
click at [603, 336] on p "Learn more on Inngest's Durable Execution Engine in our "How Inngest Functions …" at bounding box center [386, 344] width 455 height 16
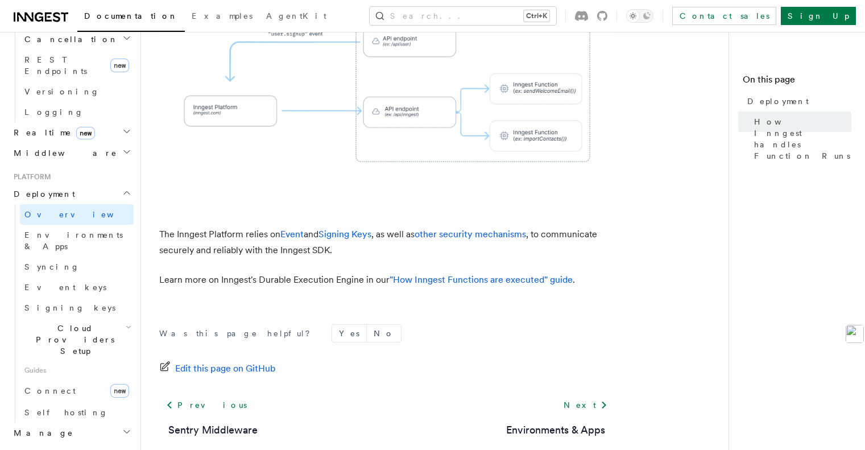
scroll to position [520, 0]
click at [589, 421] on link "Environments & Apps" at bounding box center [555, 429] width 99 height 16
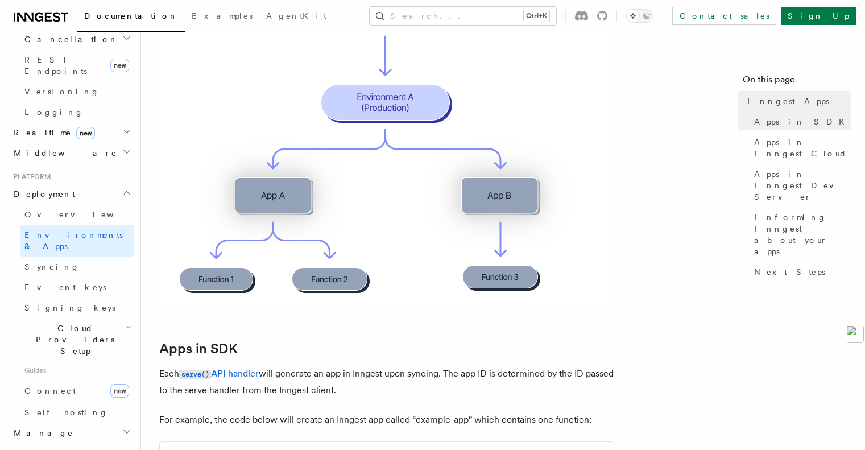
scroll to position [512, 0]
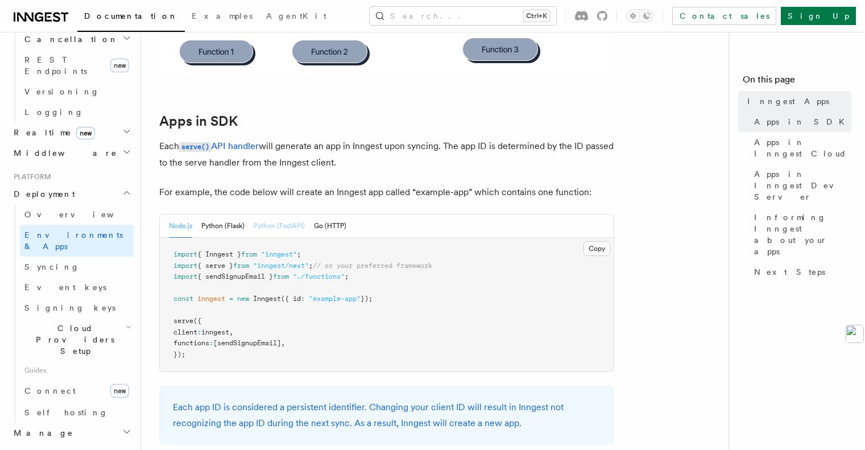
click at [273, 227] on button "Python (FastAPI)" at bounding box center [279, 225] width 51 height 23
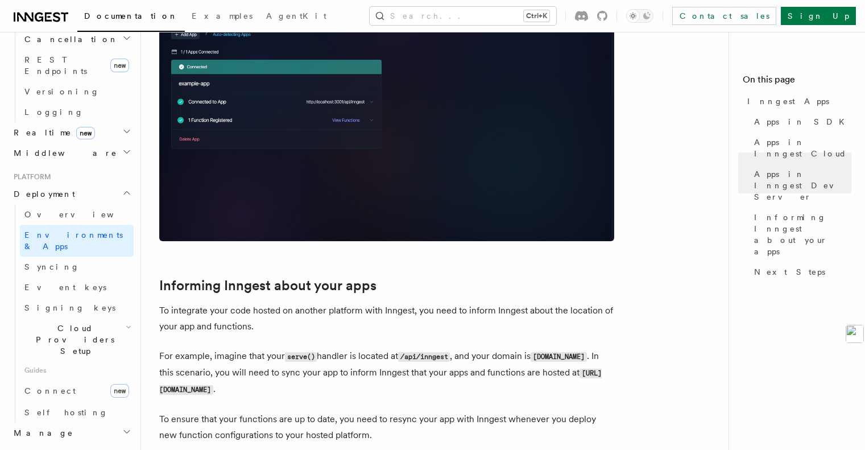
scroll to position [1819, 0]
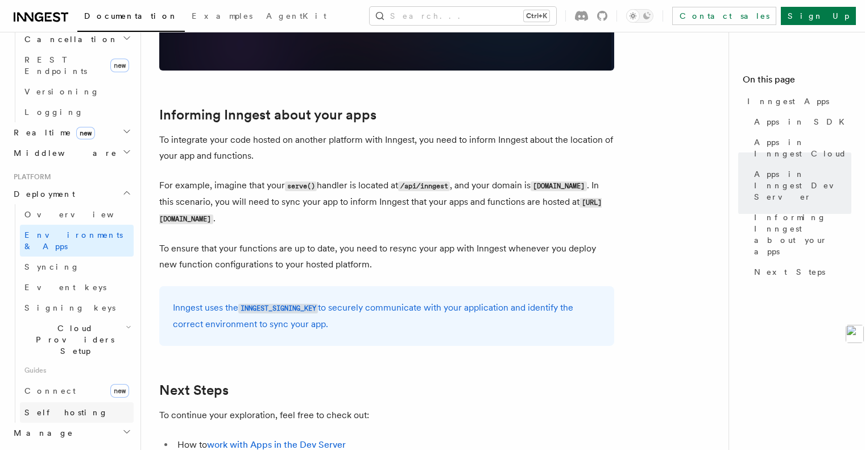
click at [105, 402] on link "Self hosting" at bounding box center [77, 412] width 114 height 20
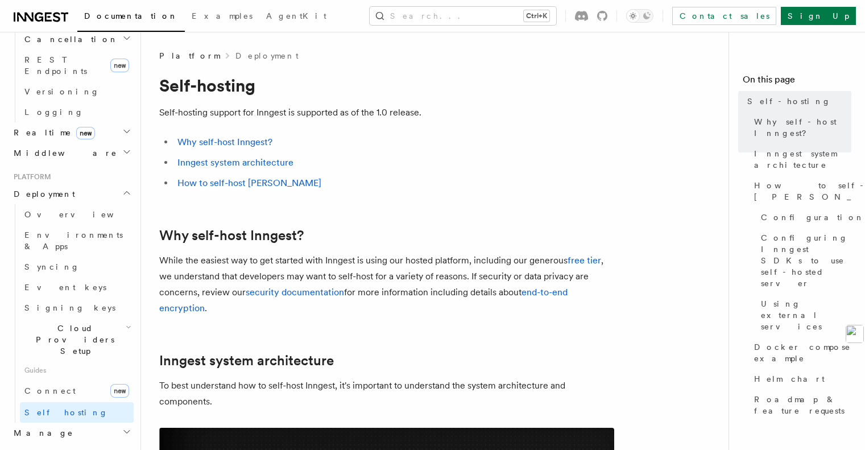
scroll to position [114, 0]
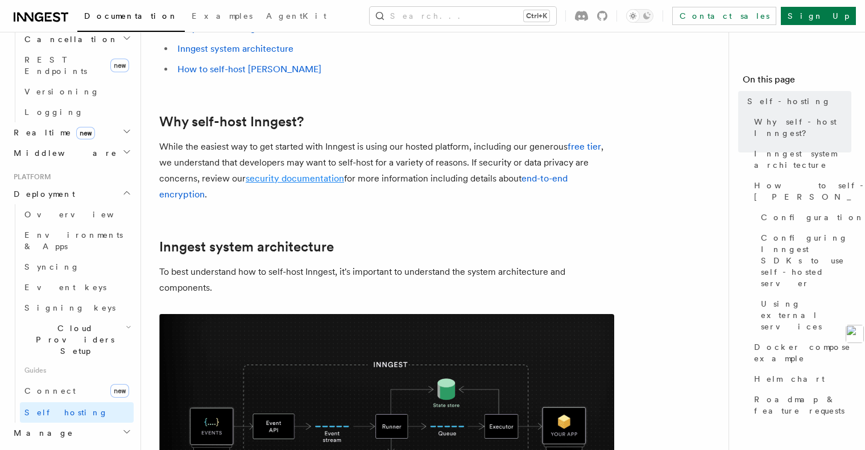
click at [312, 180] on link "security documentation" at bounding box center [295, 178] width 98 height 11
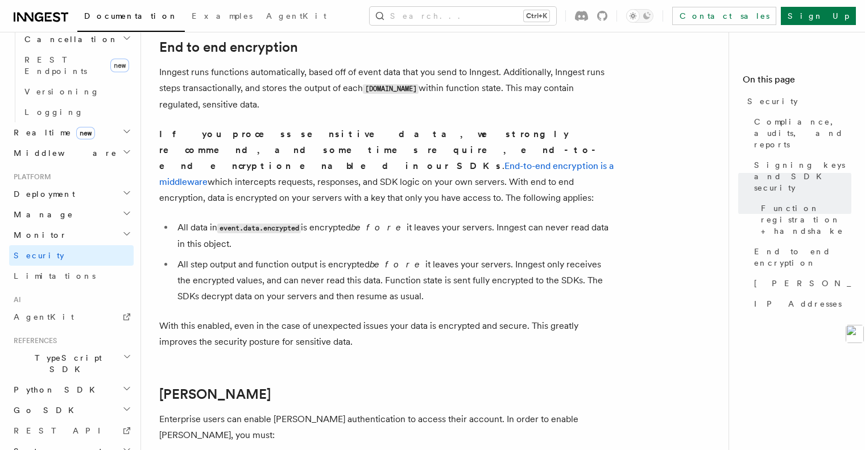
scroll to position [853, 0]
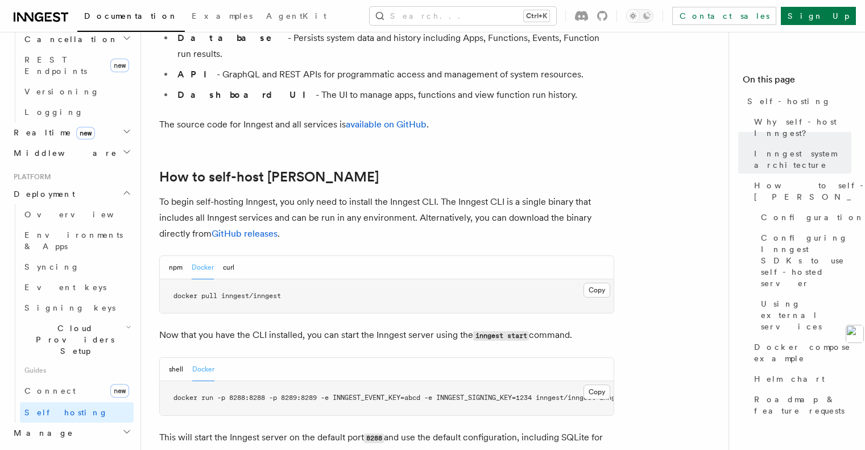
scroll to position [1251, 0]
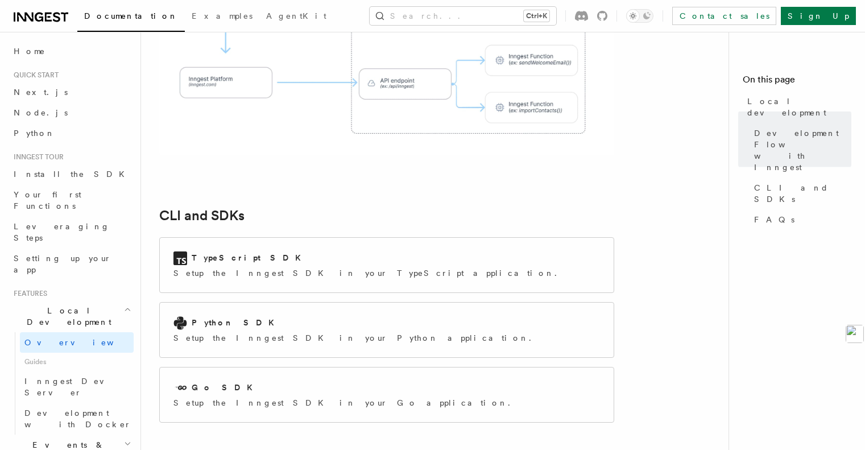
scroll to position [1364, 0]
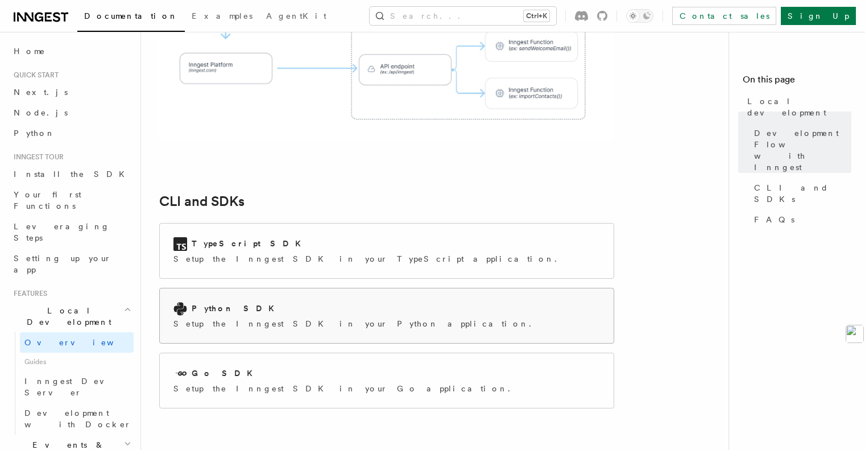
click at [531, 288] on div "Python SDK Setup the Inngest SDK in your Python application." at bounding box center [387, 315] width 454 height 55
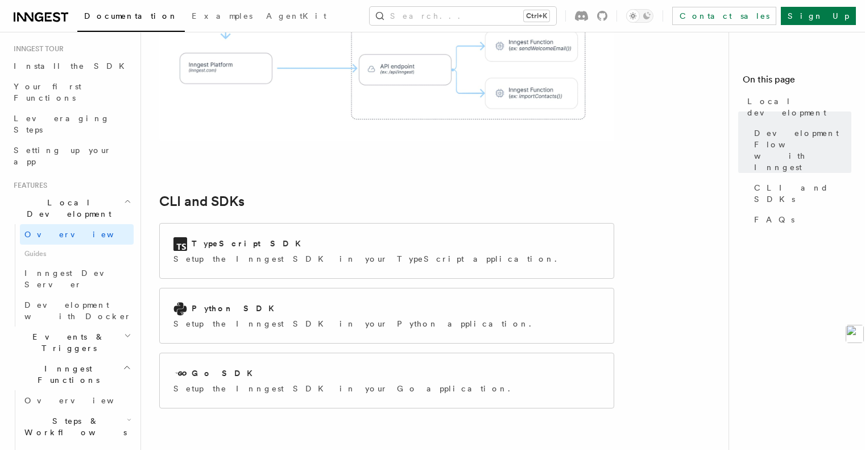
scroll to position [171, 0]
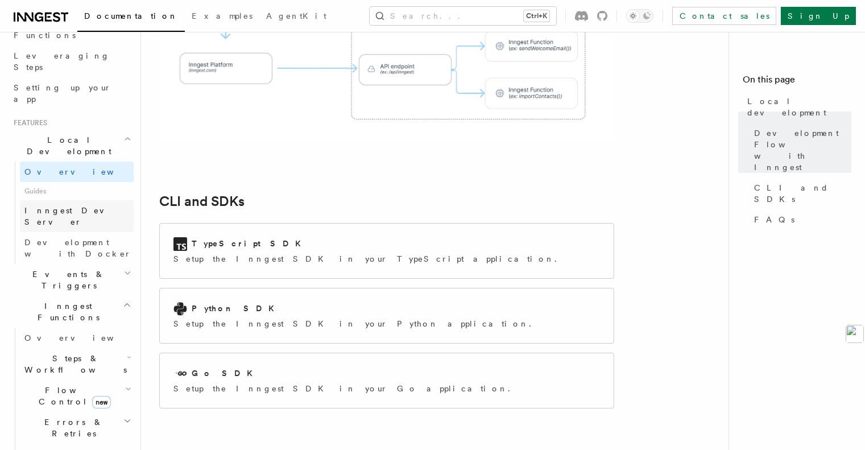
click at [64, 200] on link "Inngest Dev Server" at bounding box center [77, 216] width 114 height 32
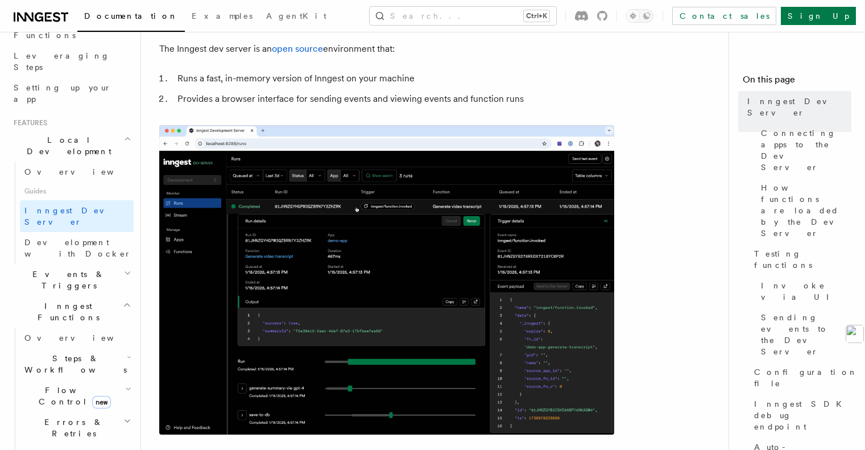
scroll to position [171, 0]
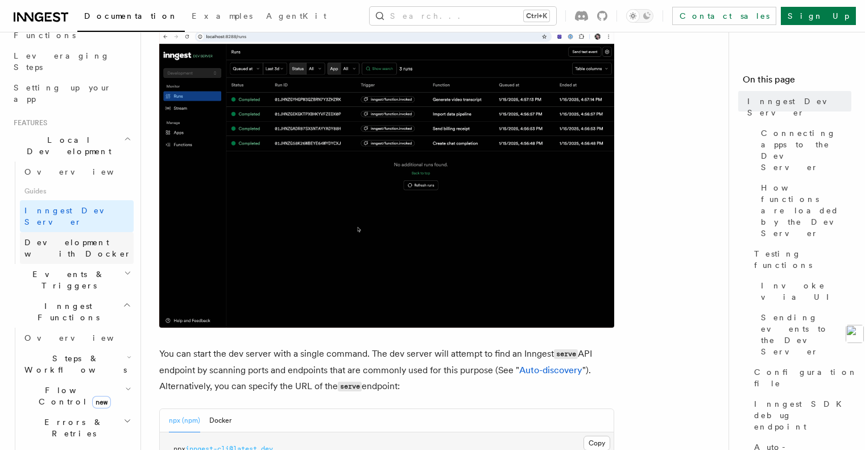
click at [90, 236] on span "Development with Docker" at bounding box center [78, 247] width 109 height 23
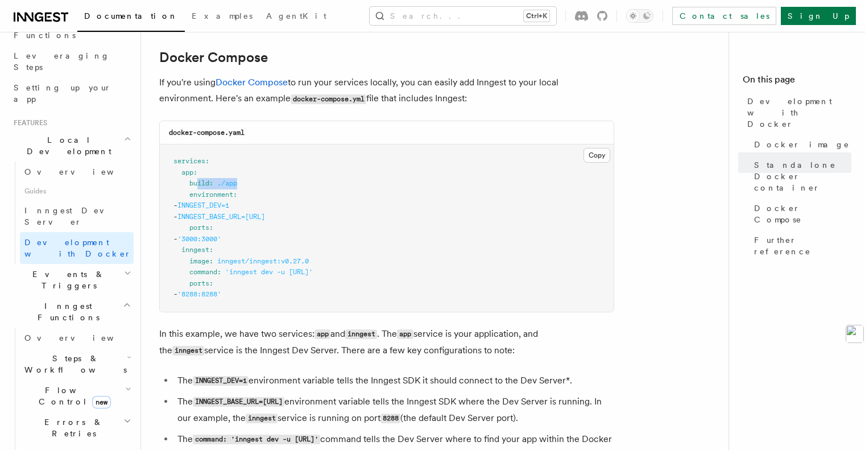
drag, startPoint x: 198, startPoint y: 185, endPoint x: 321, endPoint y: 184, distance: 123.4
click at [321, 184] on pre "services : app : build : ./app environment : - INNGEST_DEV=1 - INNGEST_BASE_URL…" at bounding box center [387, 227] width 454 height 167
click at [463, 201] on pre "services : app : build : ./app environment : - INNGEST_DEV=1 - INNGEST_BASE_URL…" at bounding box center [387, 227] width 454 height 167
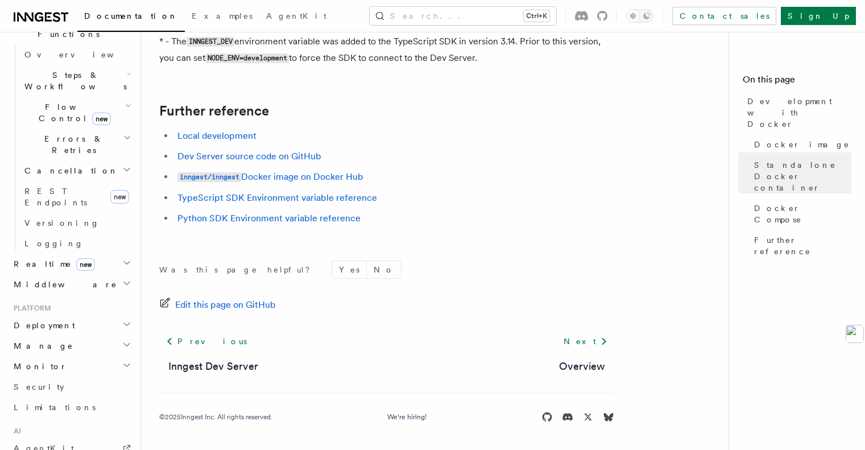
scroll to position [455, 0]
click at [46, 437] on link "AgentKit" at bounding box center [71, 447] width 124 height 20
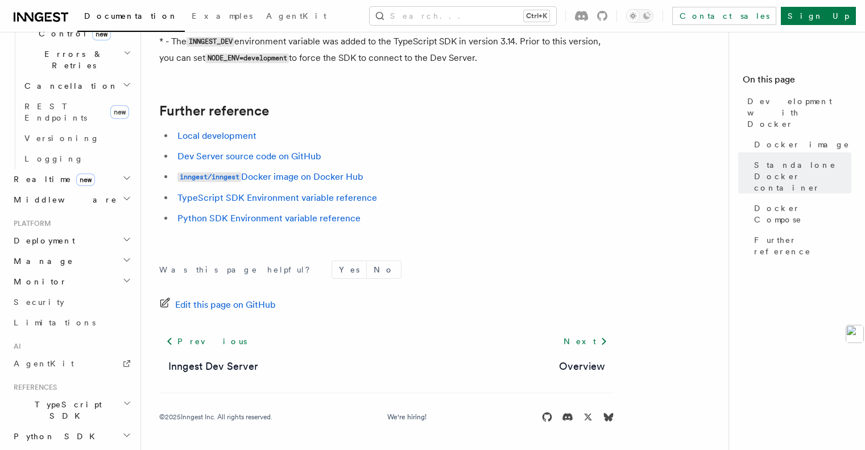
scroll to position [562, 0]
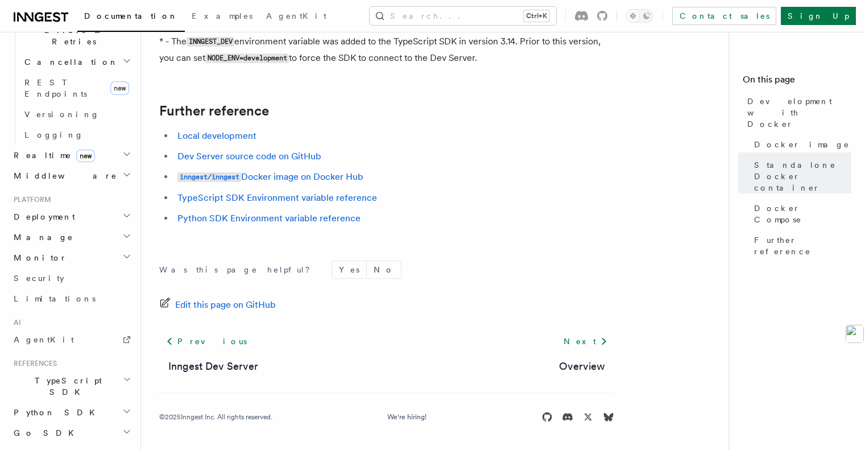
click at [30, 406] on span "Python SDK" at bounding box center [55, 411] width 93 height 11
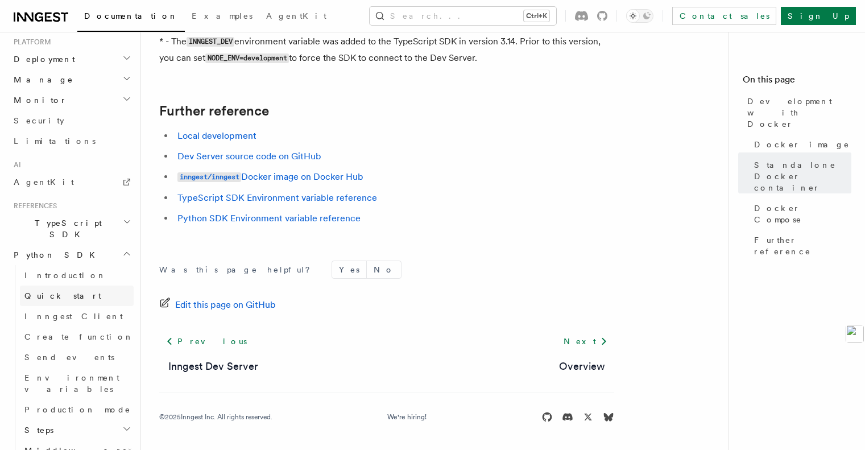
scroll to position [733, 0]
